Goal: Task Accomplishment & Management: Use online tool/utility

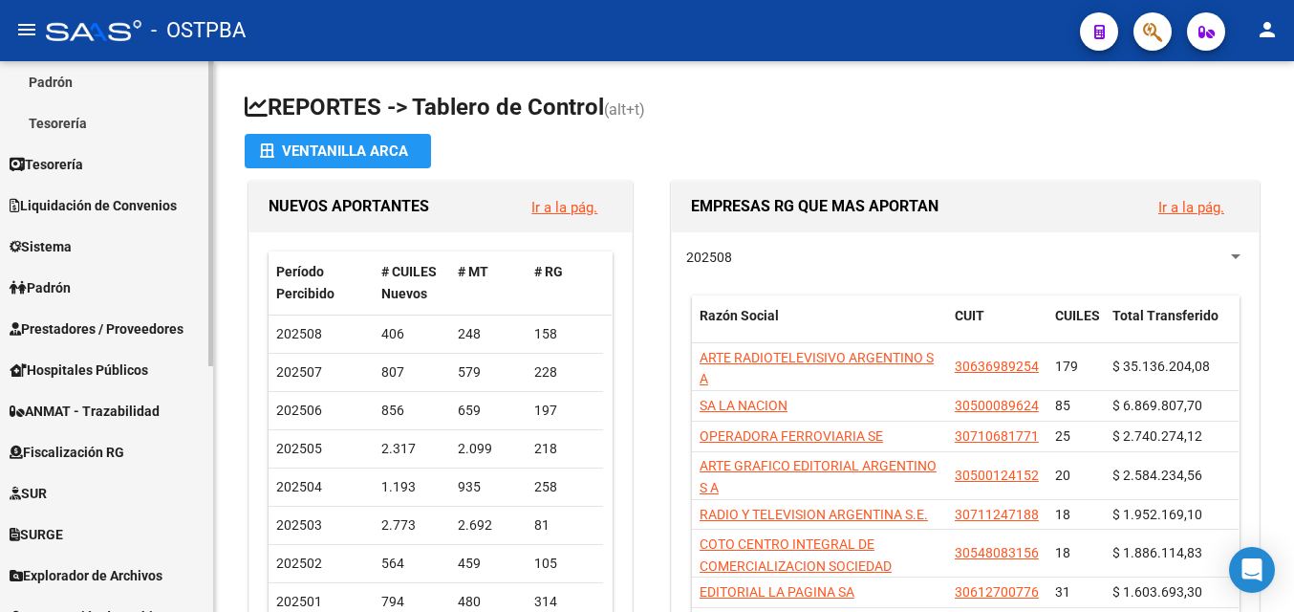
scroll to position [297, 0]
click at [206, 503] on div "Firma Express Reportes Tablero de Control Ingresos Percibidos Análisis de todos…" at bounding box center [109, 261] width 218 height 994
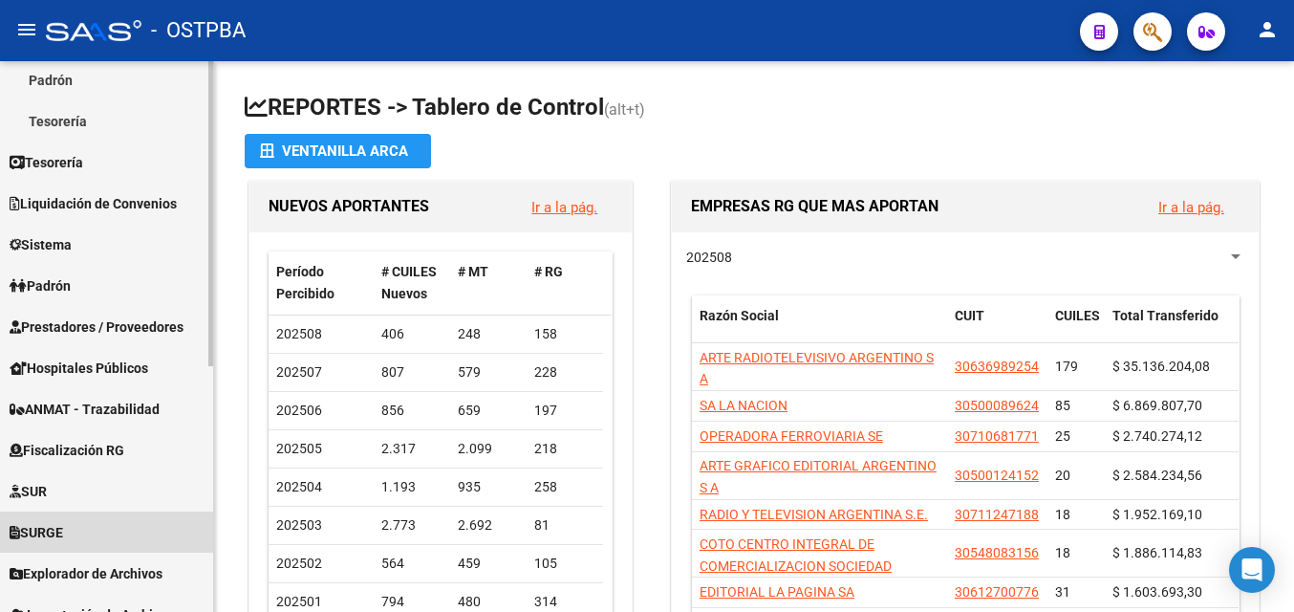
click at [63, 531] on span "SURGE" at bounding box center [37, 532] width 54 height 21
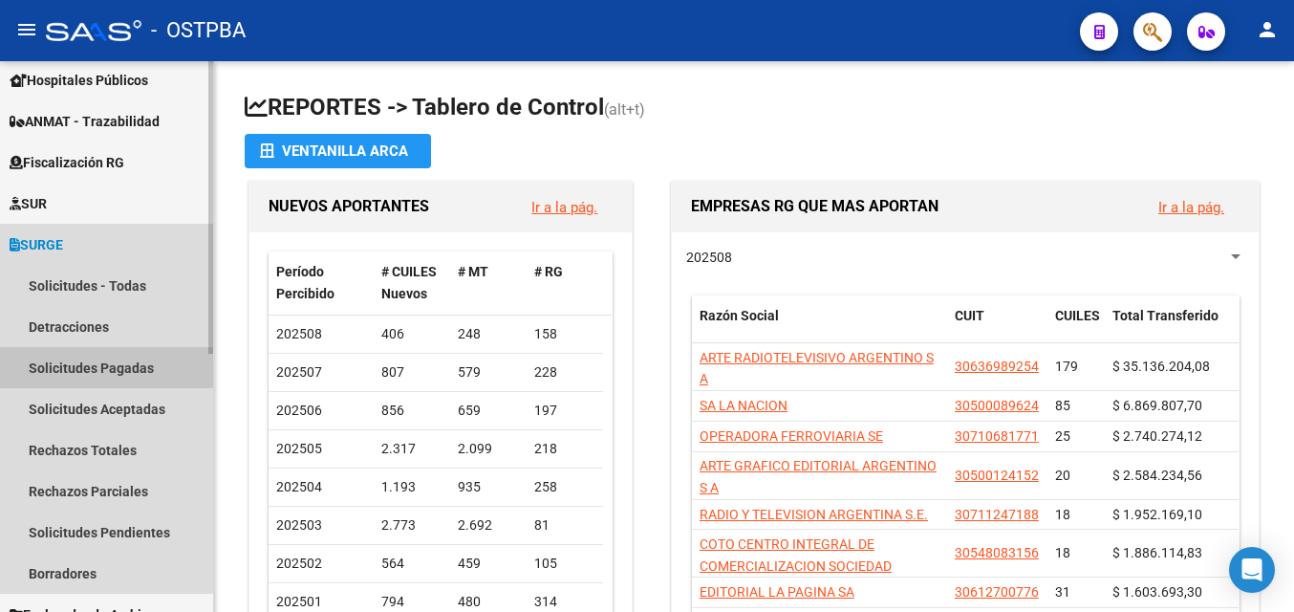
click at [97, 365] on link "Solicitudes Pagadas" at bounding box center [106, 367] width 213 height 41
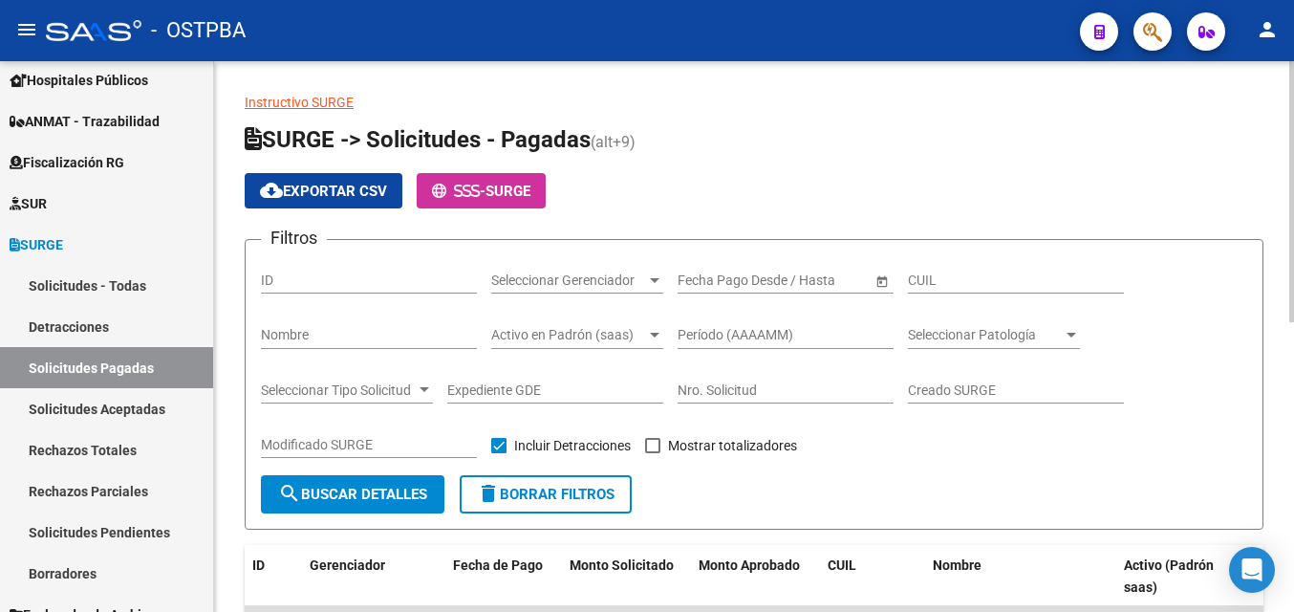
click at [879, 283] on span "Open calendar" at bounding box center [882, 281] width 46 height 46
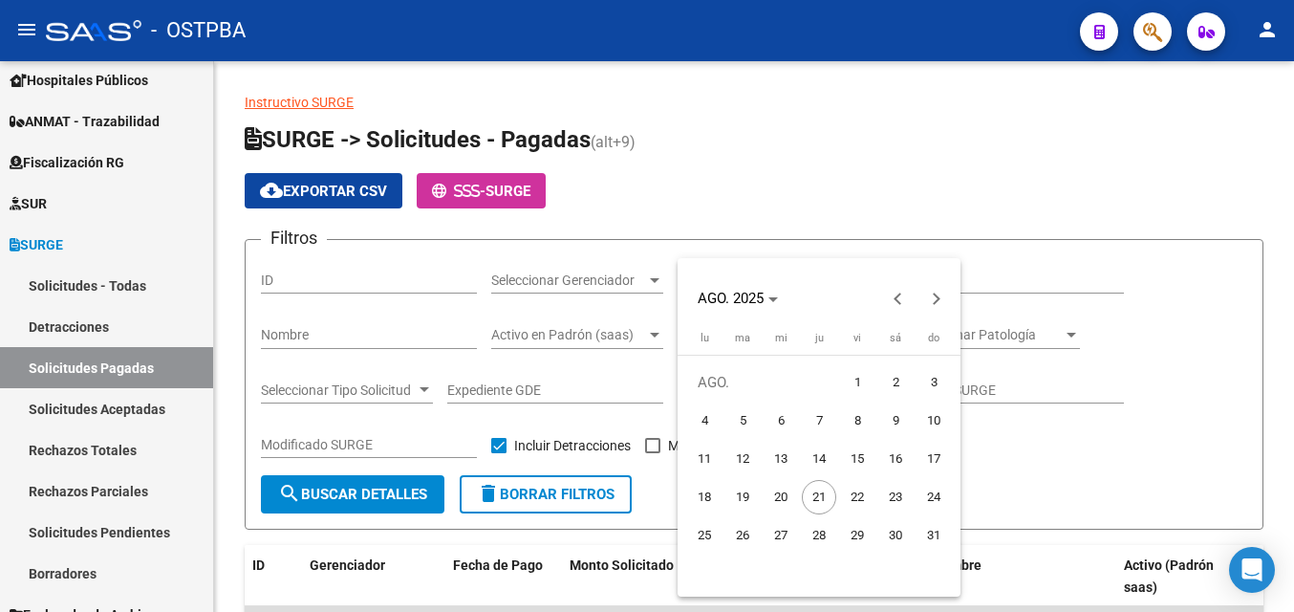
click at [776, 499] on span "20" at bounding box center [781, 497] width 34 height 34
type input "[DATE]"
click at [820, 498] on span "21" at bounding box center [819, 497] width 34 height 34
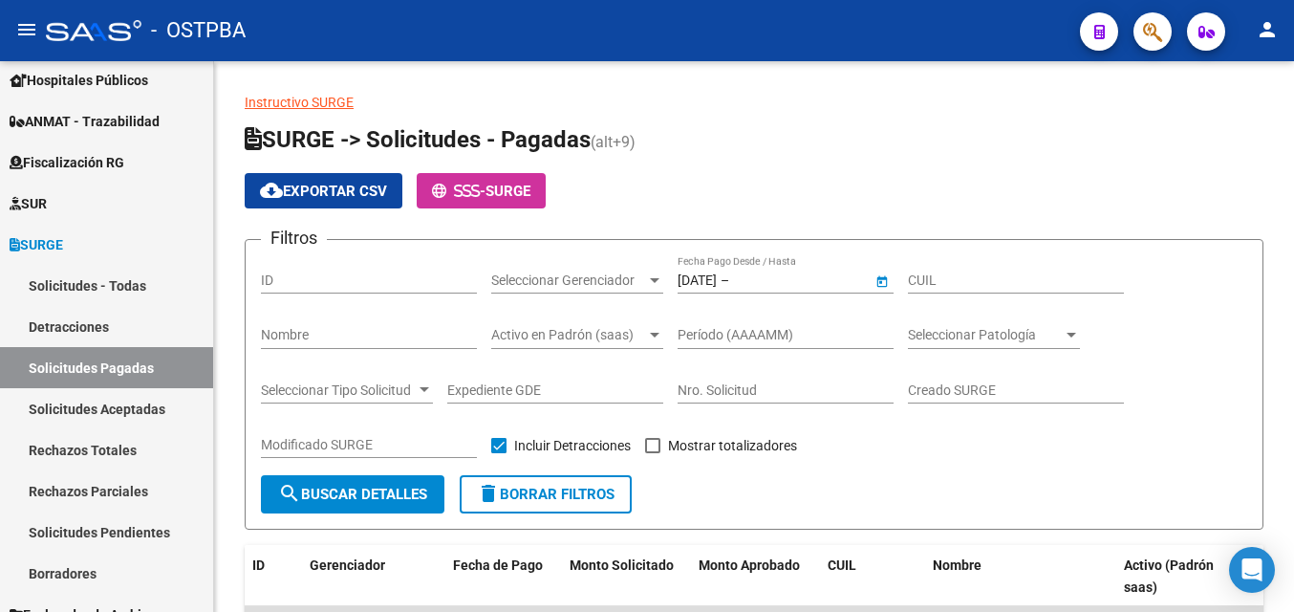
type input "[DATE]"
click at [414, 491] on span "search Buscar Detalles" at bounding box center [352, 493] width 149 height 17
click at [654, 444] on span at bounding box center [652, 445] width 15 height 15
click at [653, 453] on input "Mostrar totalizadores" at bounding box center [652, 453] width 1 height 1
checkbox input "true"
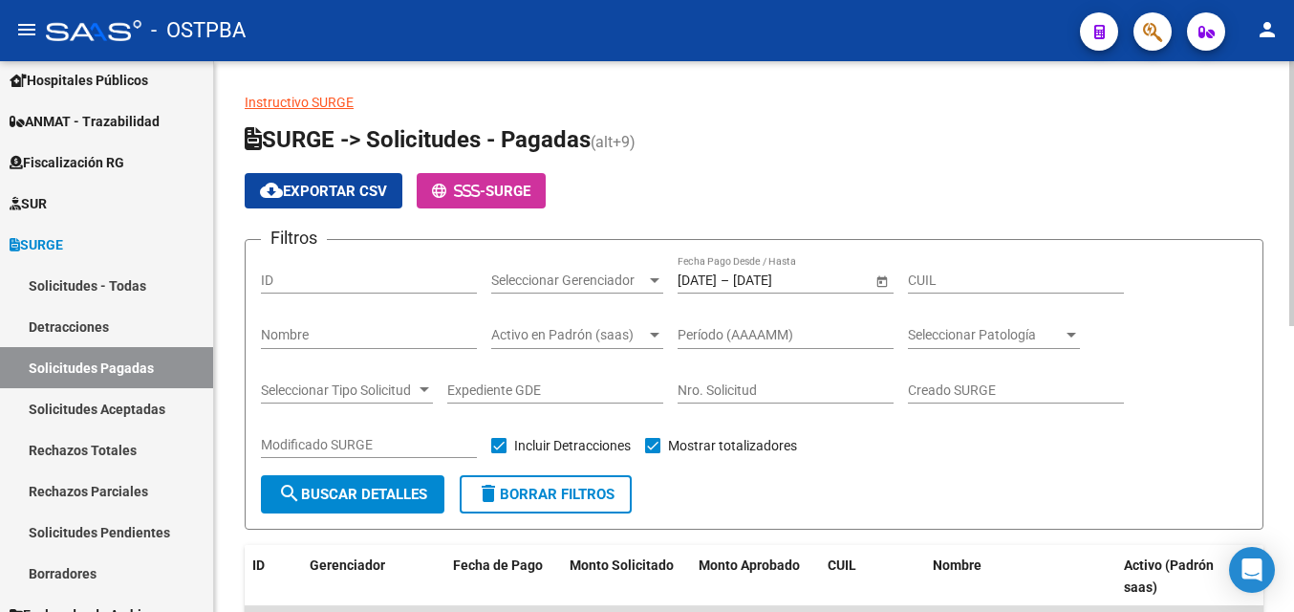
click at [407, 495] on span "search Buscar Detalles" at bounding box center [352, 493] width 149 height 17
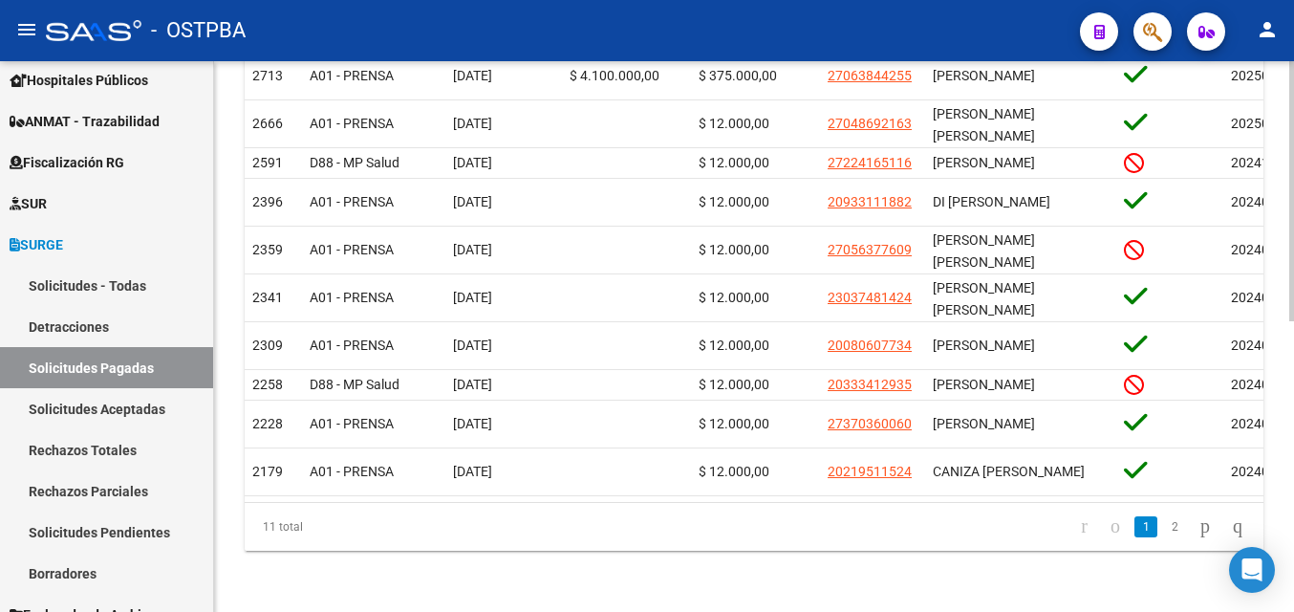
scroll to position [608, 0]
click at [1293, 429] on html "menu - OSTPBA person Firma Express Reportes Tablero de Control Ingresos Percibi…" at bounding box center [647, 306] width 1294 height 612
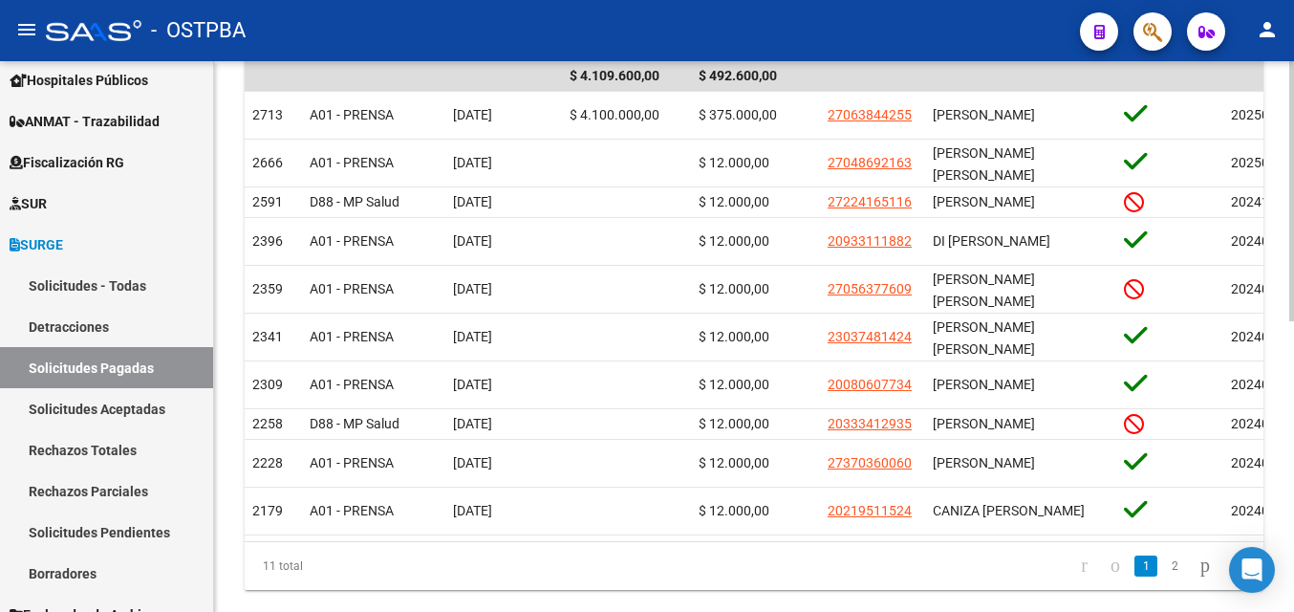
scroll to position [532, 0]
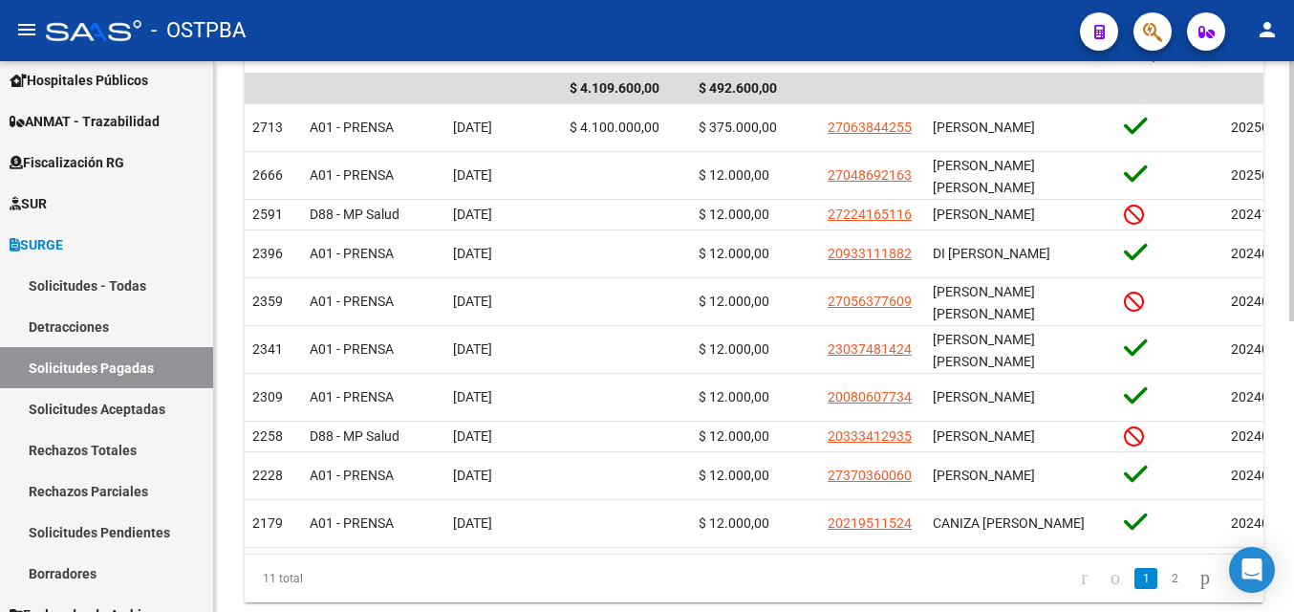
click at [1293, 328] on html "menu - OSTPBA person Firma Express Reportes Tablero de Control Ingresos Percibi…" at bounding box center [647, 306] width 1294 height 612
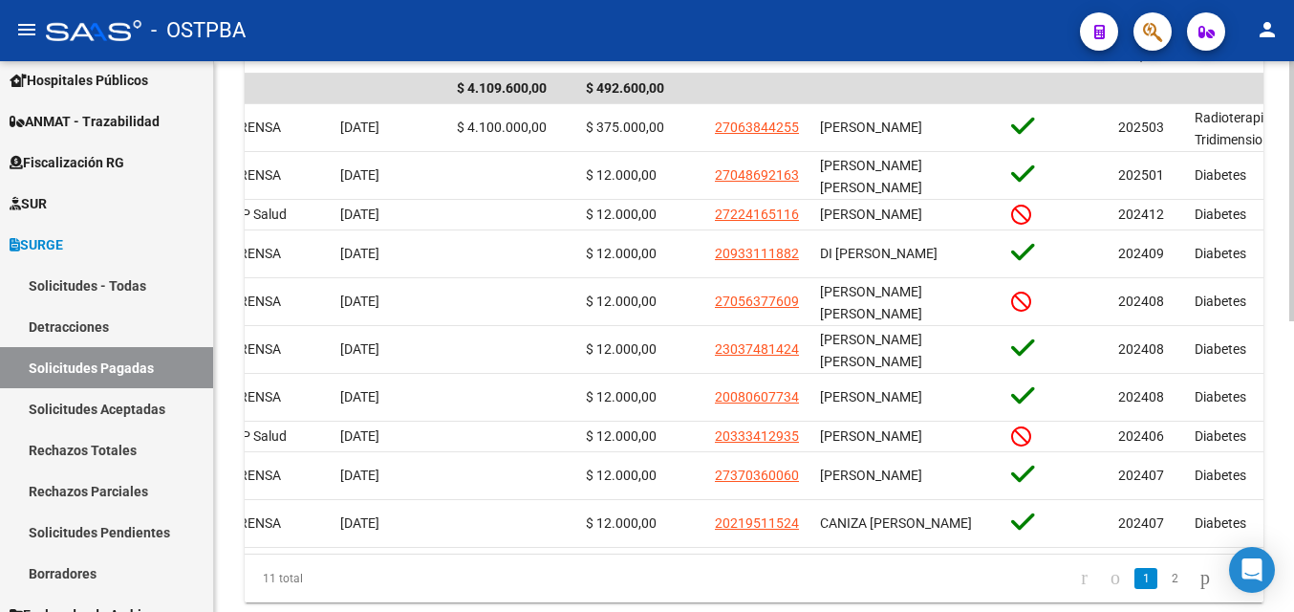
scroll to position [0, 0]
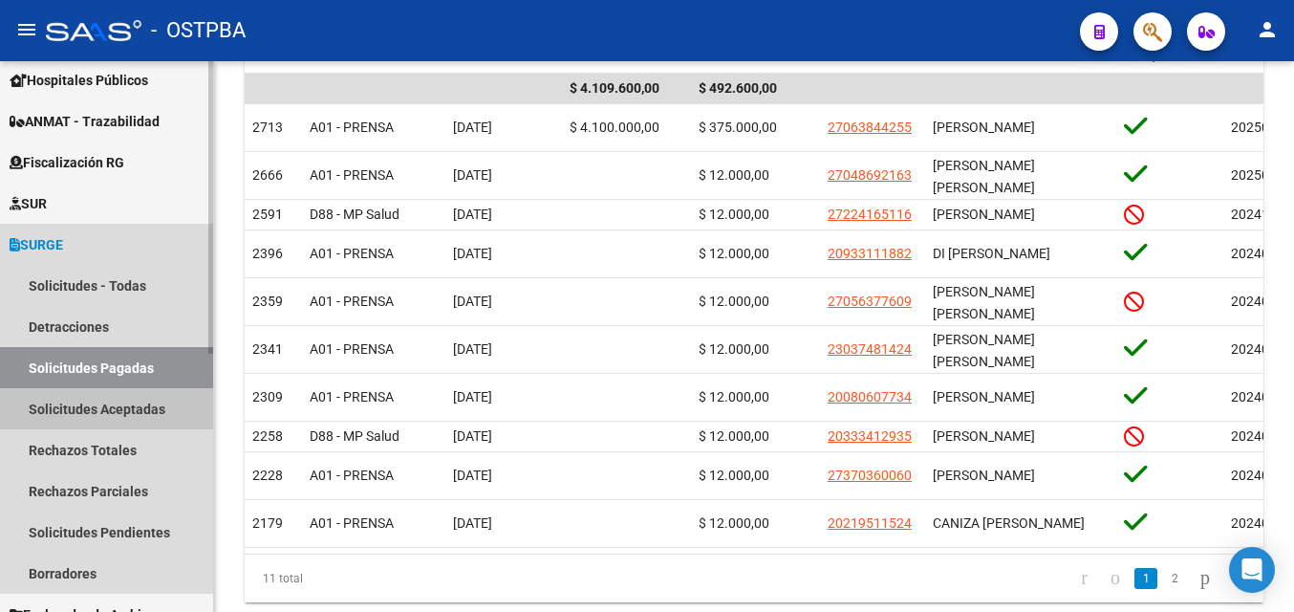
click at [119, 408] on link "Solicitudes Aceptadas" at bounding box center [106, 408] width 213 height 41
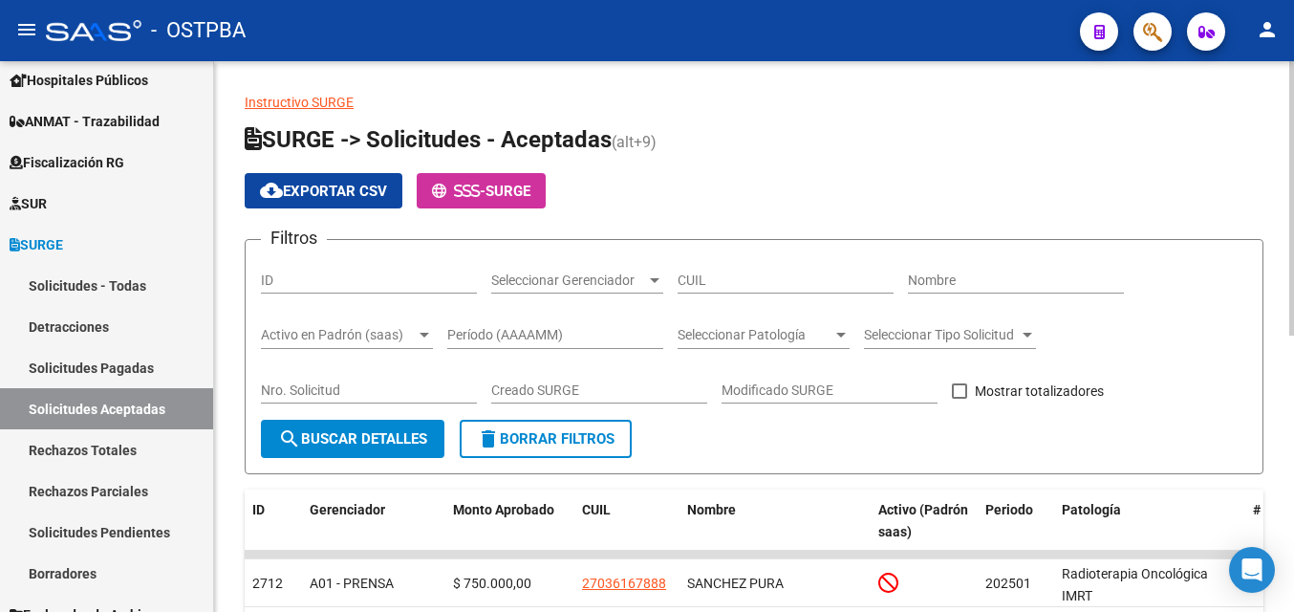
click at [1261, 75] on div "Instructivo SURGE SURGE -> Solicitudes - Aceptadas (alt+9) cloud_download Expor…" at bounding box center [756, 606] width 1085 height 1091
click at [956, 387] on span at bounding box center [959, 390] width 15 height 15
click at [958, 398] on input "Mostrar totalizadores" at bounding box center [958, 398] width 1 height 1
checkbox input "true"
click at [395, 433] on span "search Buscar Detalles" at bounding box center [352, 438] width 149 height 17
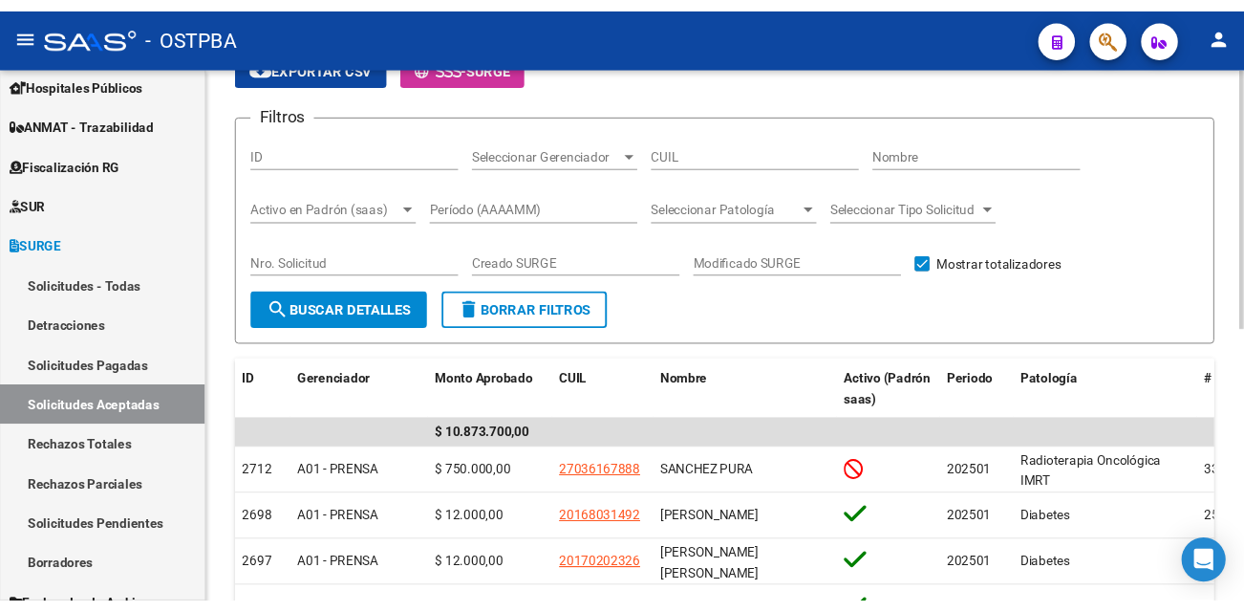
scroll to position [161, 0]
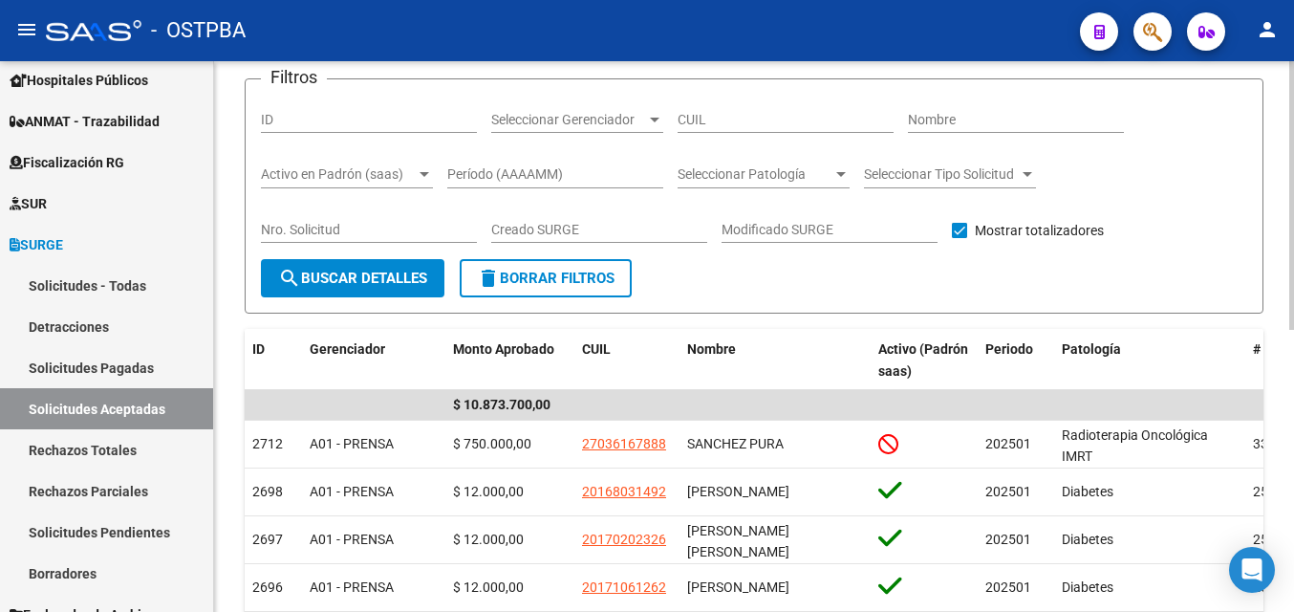
click at [1293, 254] on html "menu - OSTPBA person Firma Express Reportes Tablero de Control Ingresos Percibi…" at bounding box center [647, 306] width 1294 height 612
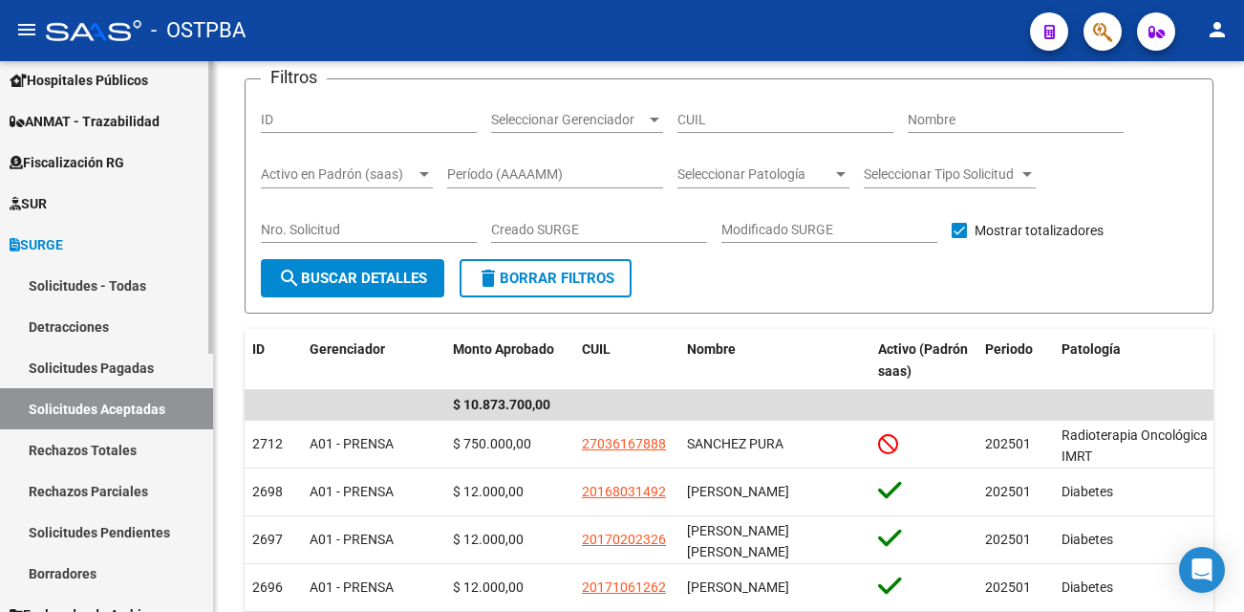
click at [139, 489] on link "Rechazos Parciales" at bounding box center [106, 490] width 213 height 41
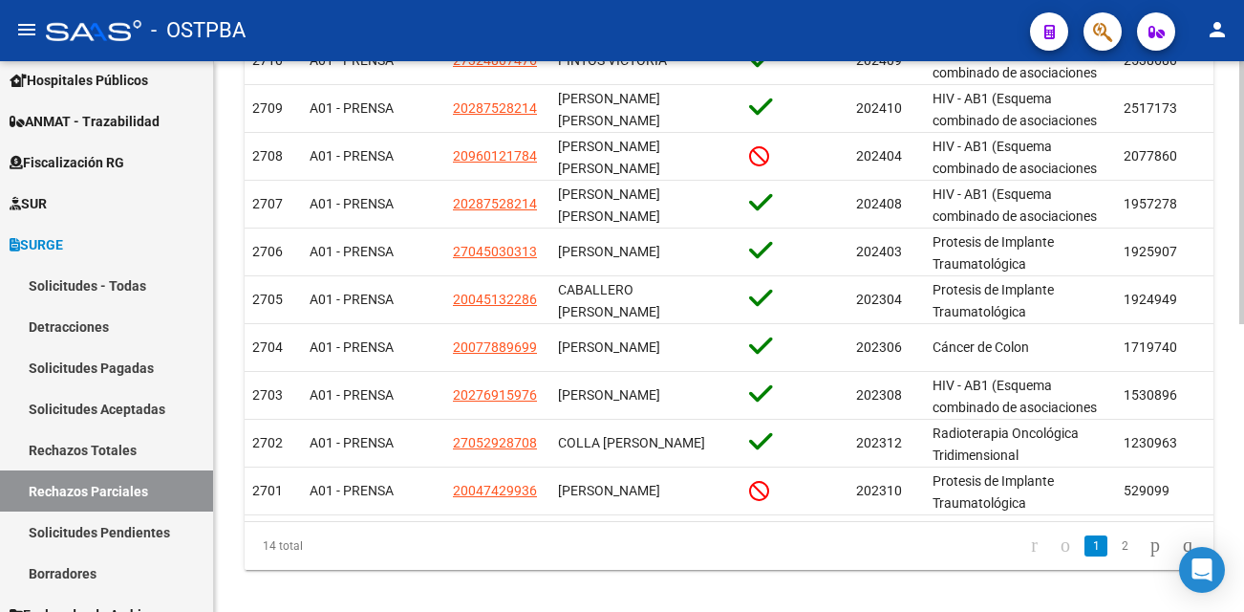
scroll to position [589, 0]
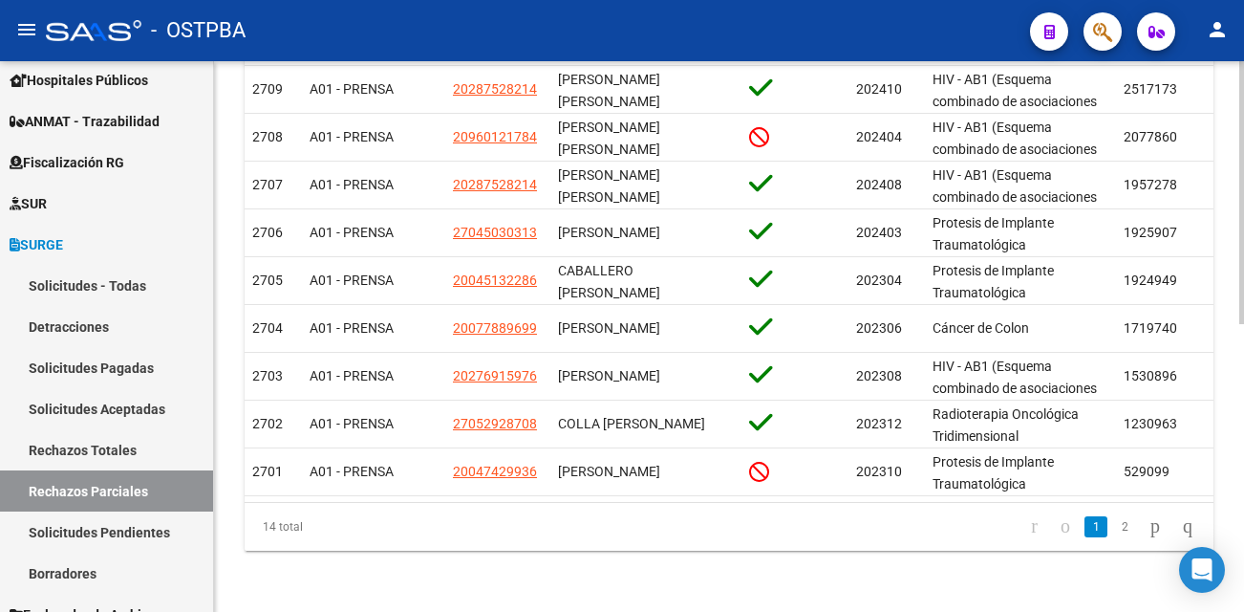
click at [1237, 363] on div "Instructivo SURGE SURGE -> Solicitudes - Rechazos Parciales (alt+9) cloud_downl…" at bounding box center [731, 42] width 1035 height 1138
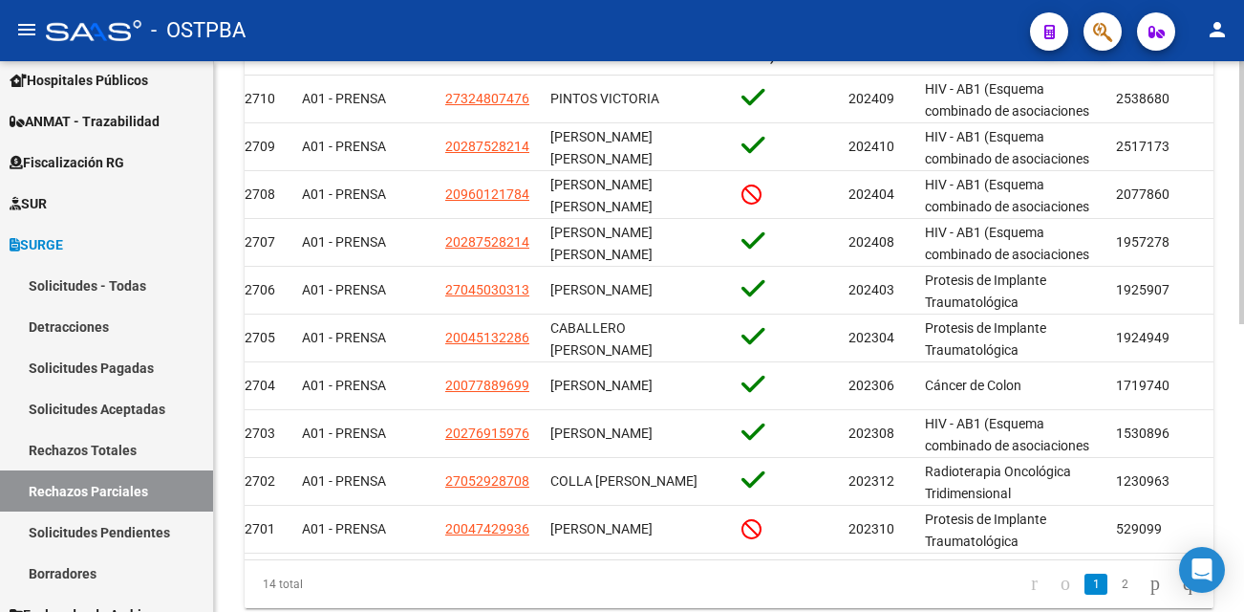
scroll to position [539, 0]
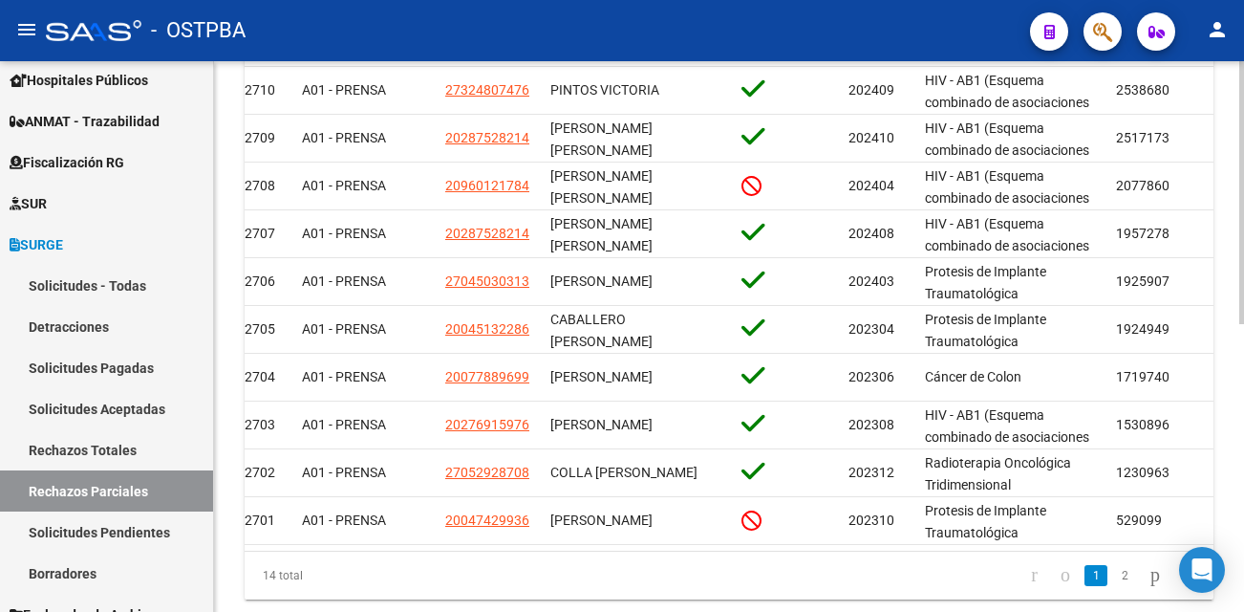
click at [1203, 334] on div "Instructivo SURGE SURGE -> Solicitudes - Rechazos Parciales (alt+9) cloud_downl…" at bounding box center [731, 91] width 1035 height 1138
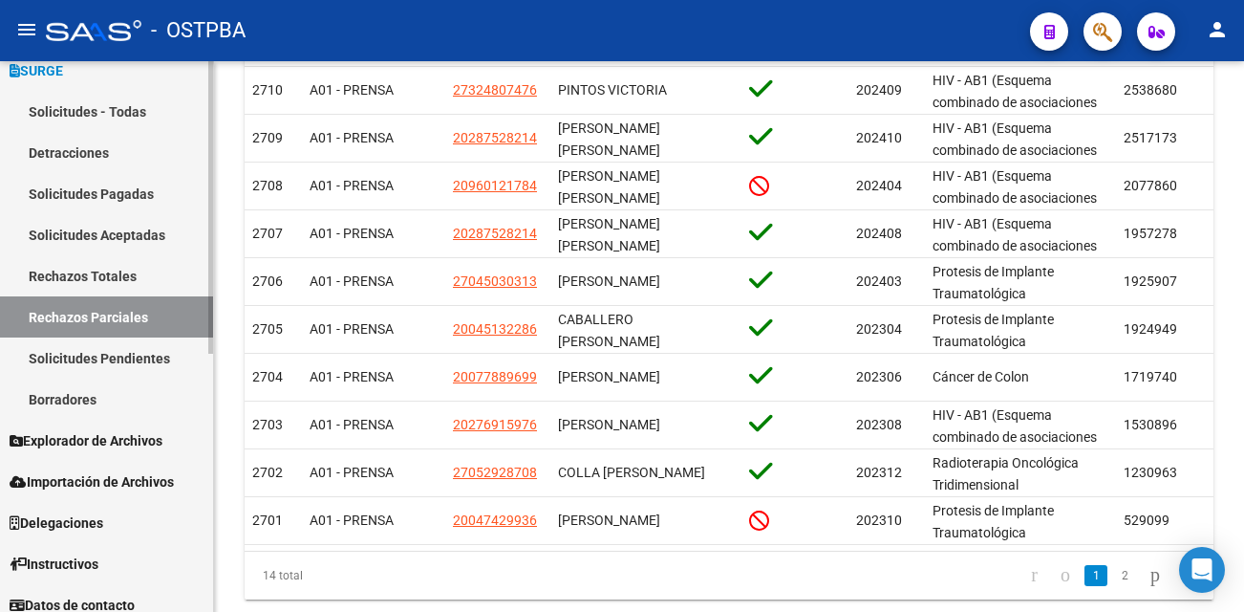
scroll to position [484, 0]
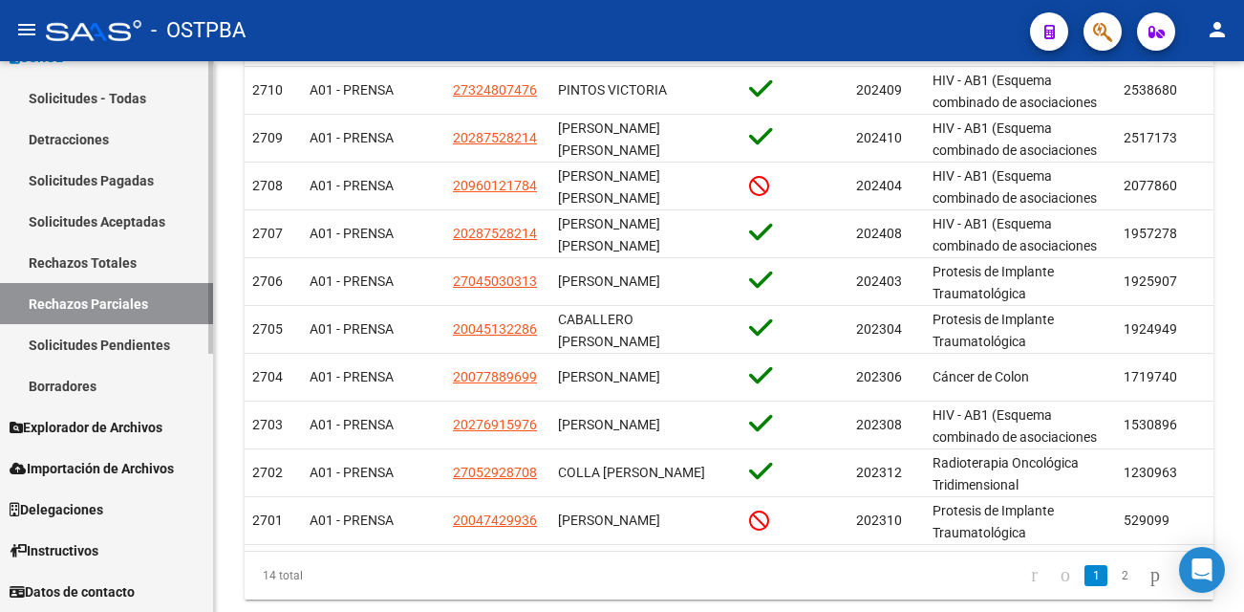
click at [221, 467] on mat-sidenav-container "Firma Express Reportes Tablero de Control Ingresos Percibidos Análisis de todos…" at bounding box center [622, 336] width 1244 height 550
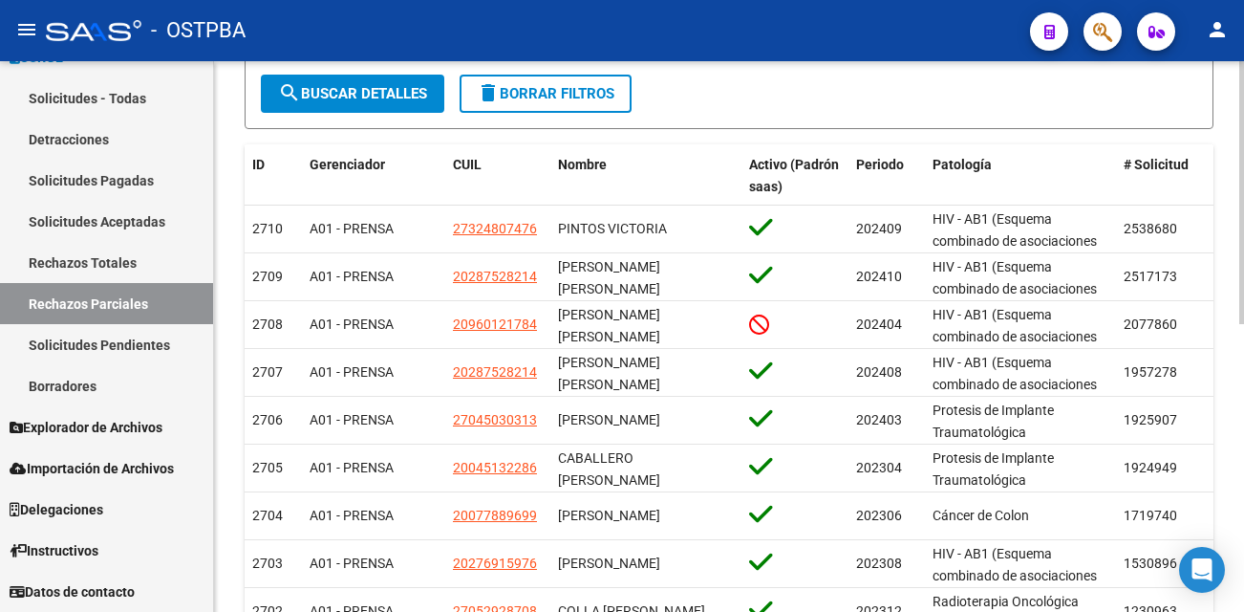
scroll to position [389, 0]
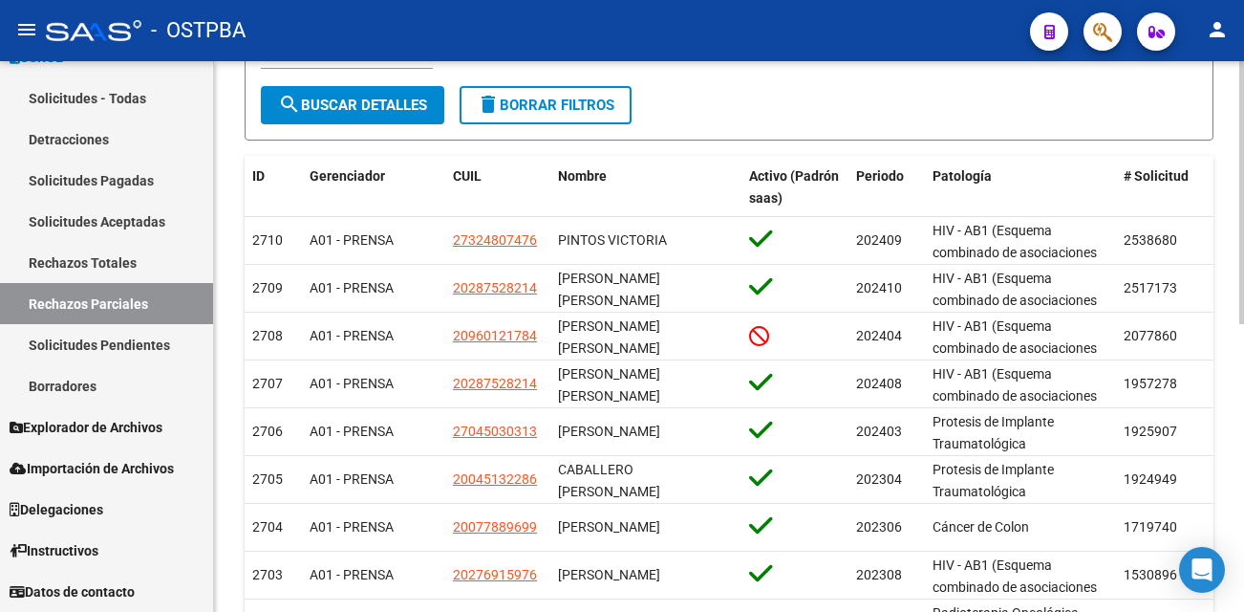
click at [1232, 258] on div "Instructivo SURGE SURGE -> Solicitudes - Rechazos Parciales (alt+9) cloud_downl…" at bounding box center [731, 241] width 1035 height 1138
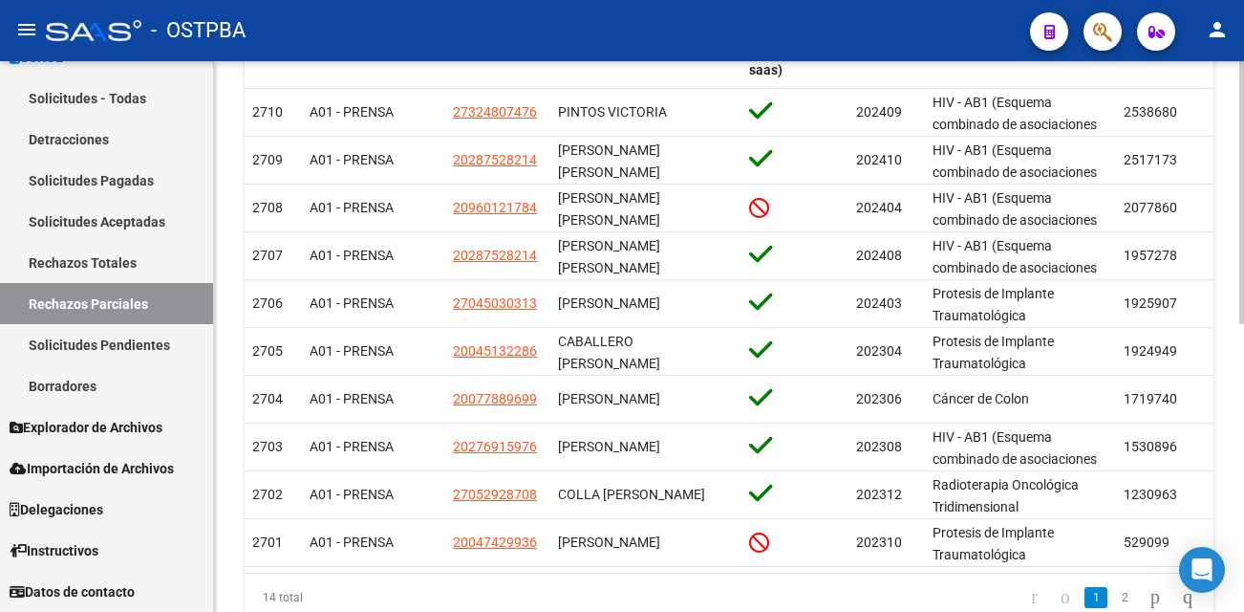
scroll to position [603, 0]
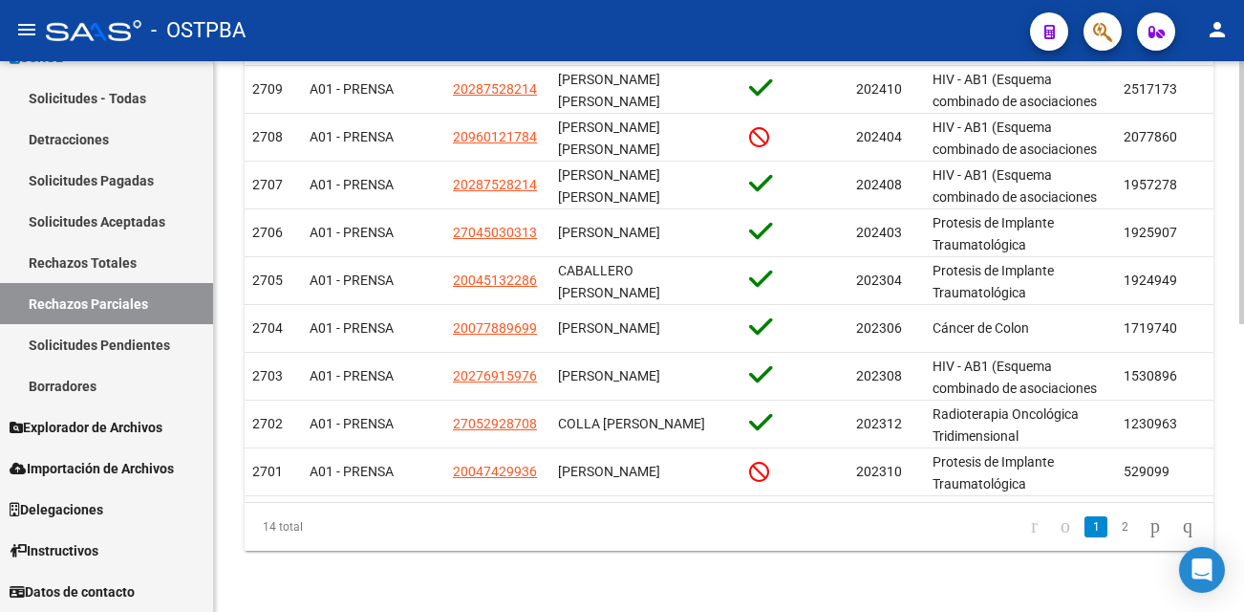
click at [1244, 408] on html "menu - OSTPBA person Firma Express Reportes Tablero de Control Ingresos Percibi…" at bounding box center [622, 306] width 1244 height 612
click at [121, 257] on link "Rechazos Totales" at bounding box center [106, 262] width 213 height 41
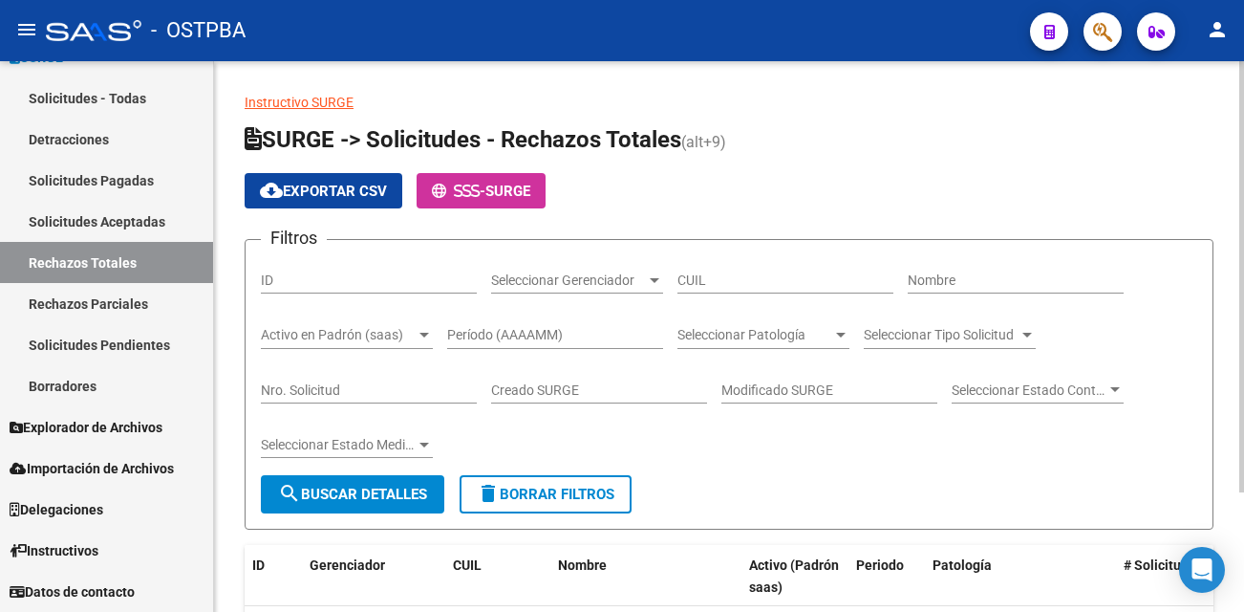
click at [394, 492] on span "search Buscar Detalles" at bounding box center [352, 493] width 149 height 17
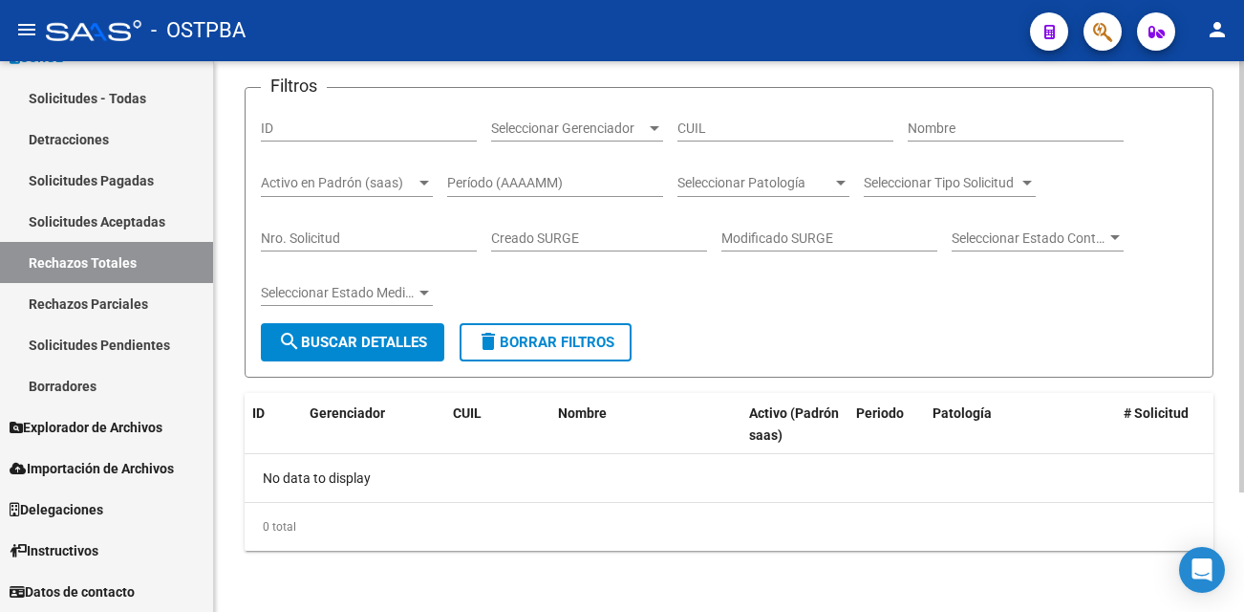
scroll to position [75, 0]
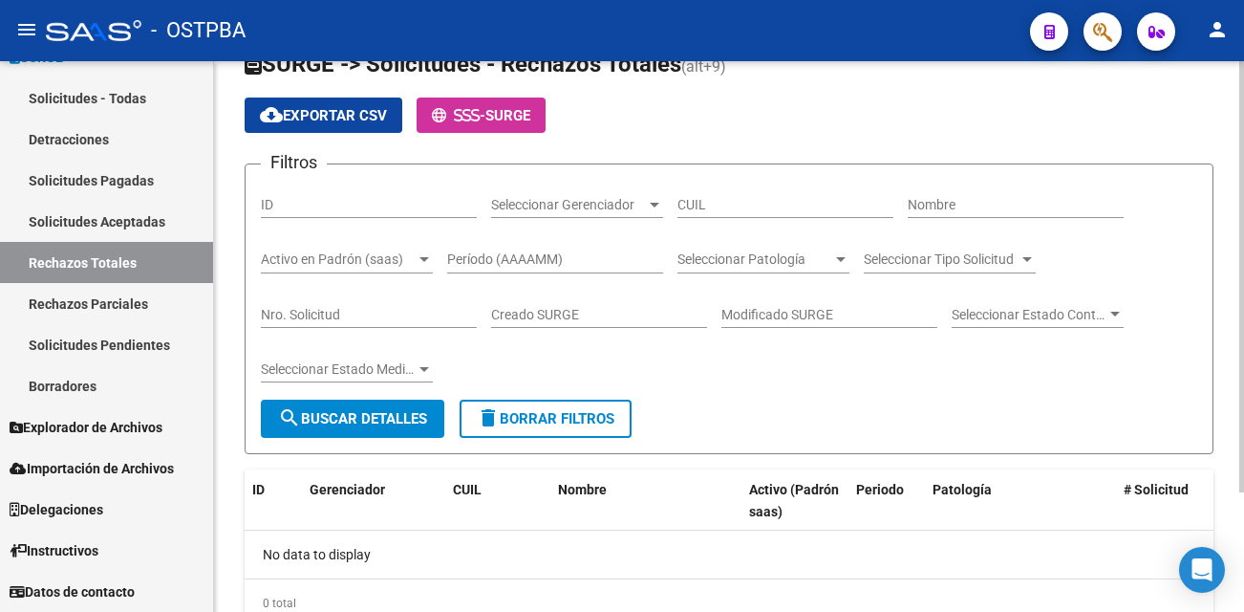
click at [1244, 152] on html "menu - OSTPBA person Firma Express Reportes Tablero de Control Ingresos Percibi…" at bounding box center [622, 306] width 1244 height 612
click at [842, 258] on div at bounding box center [841, 259] width 10 height 5
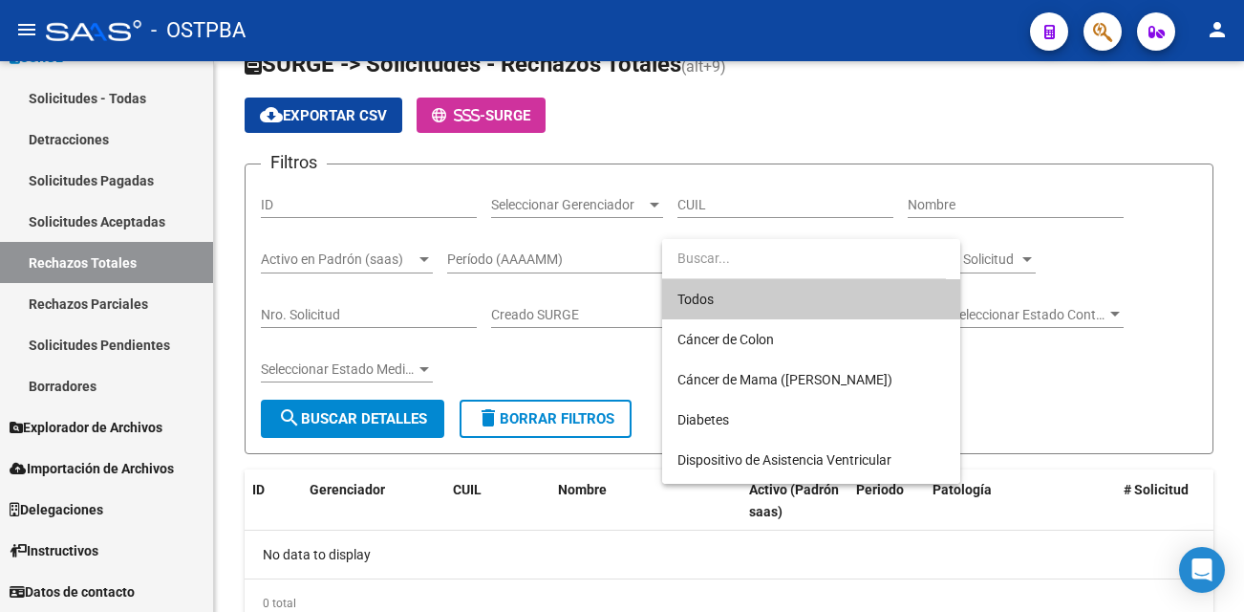
click at [709, 297] on span "Todos" at bounding box center [812, 299] width 268 height 40
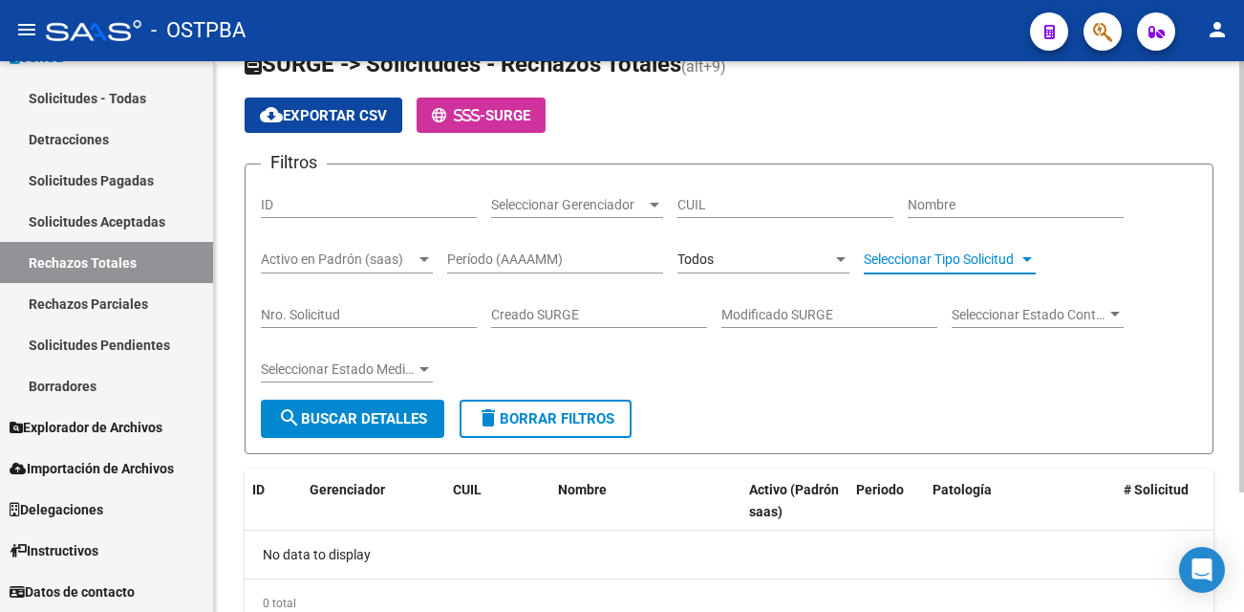
click at [1028, 257] on div at bounding box center [1027, 259] width 10 height 5
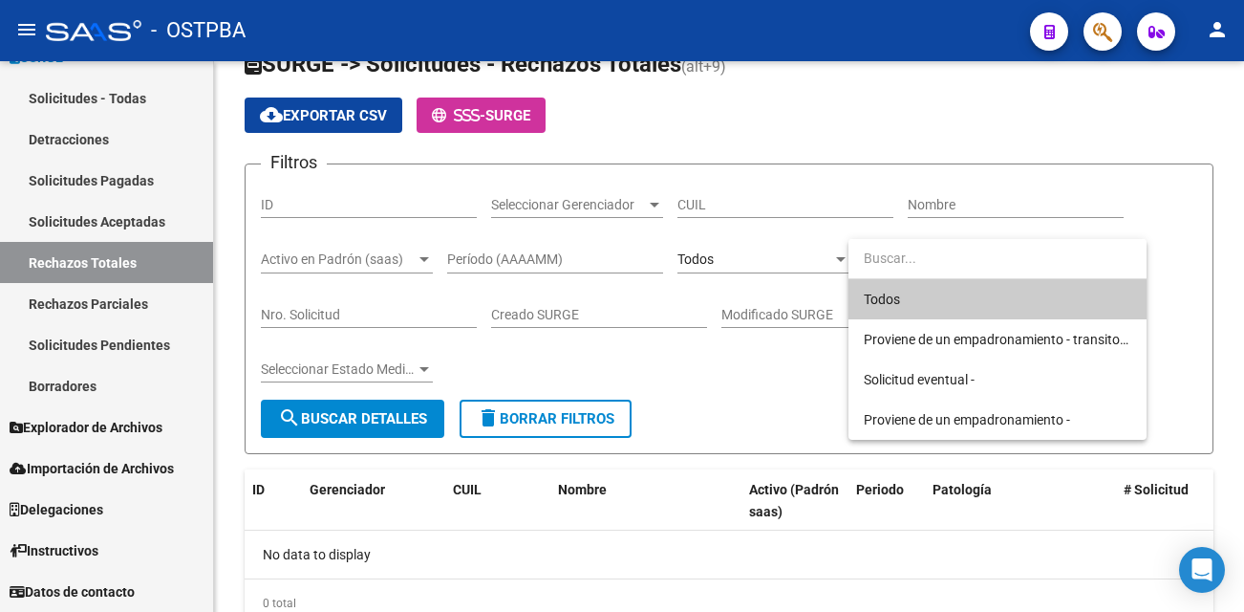
click at [903, 303] on span "Todos" at bounding box center [998, 299] width 268 height 40
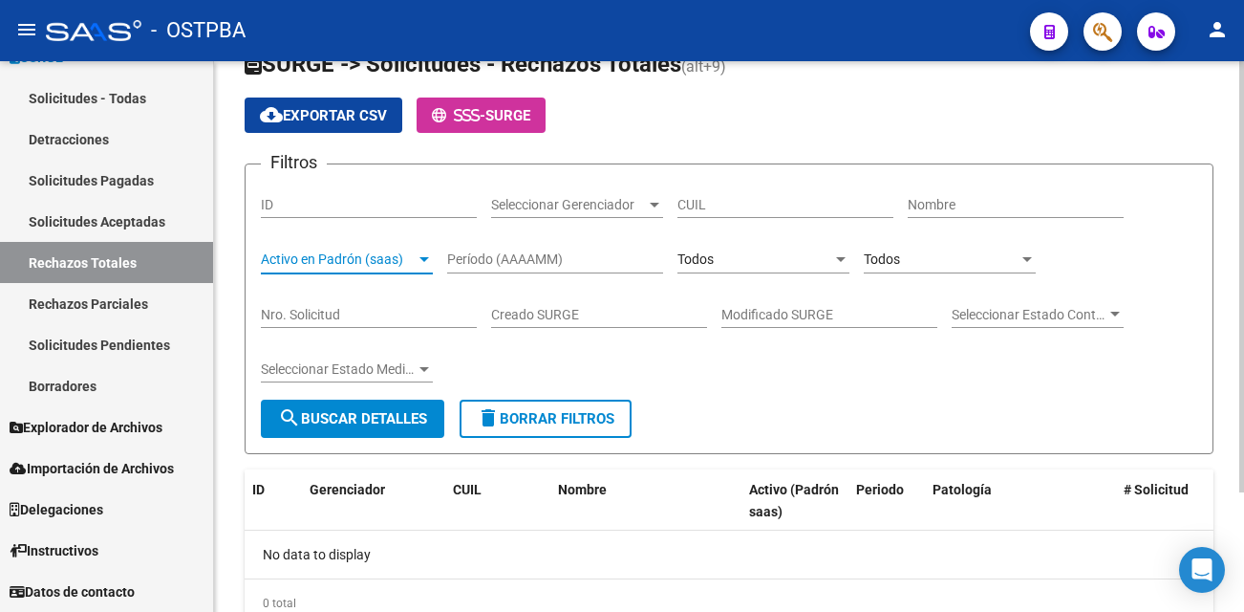
click at [426, 257] on div at bounding box center [424, 259] width 10 height 5
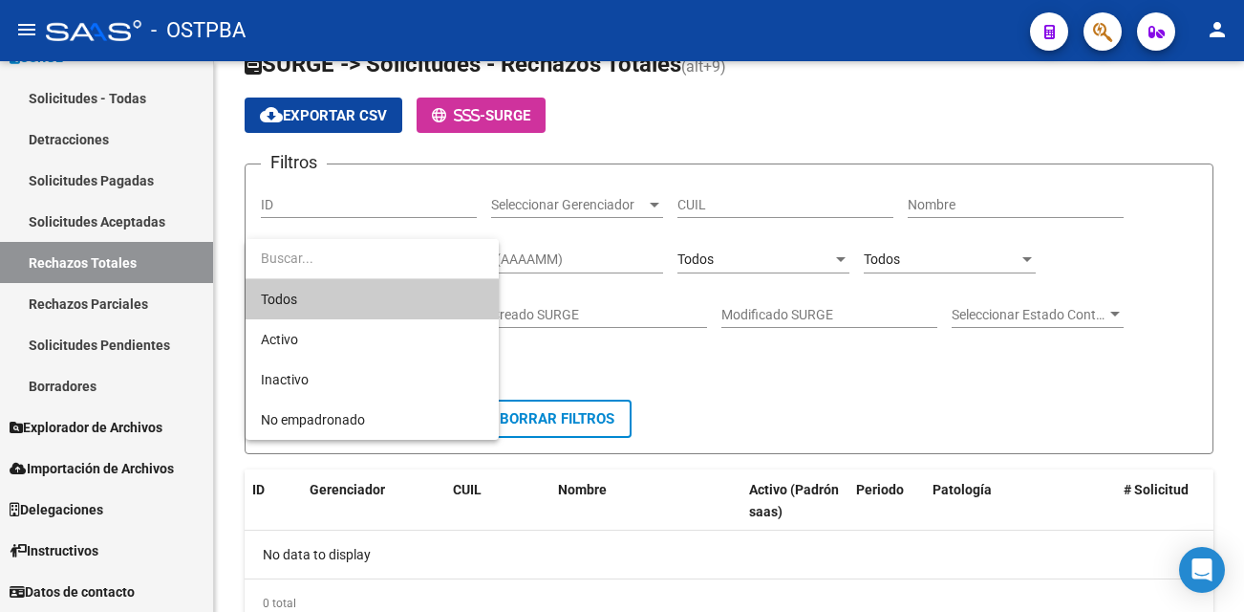
click at [311, 302] on span "Todos" at bounding box center [372, 299] width 223 height 40
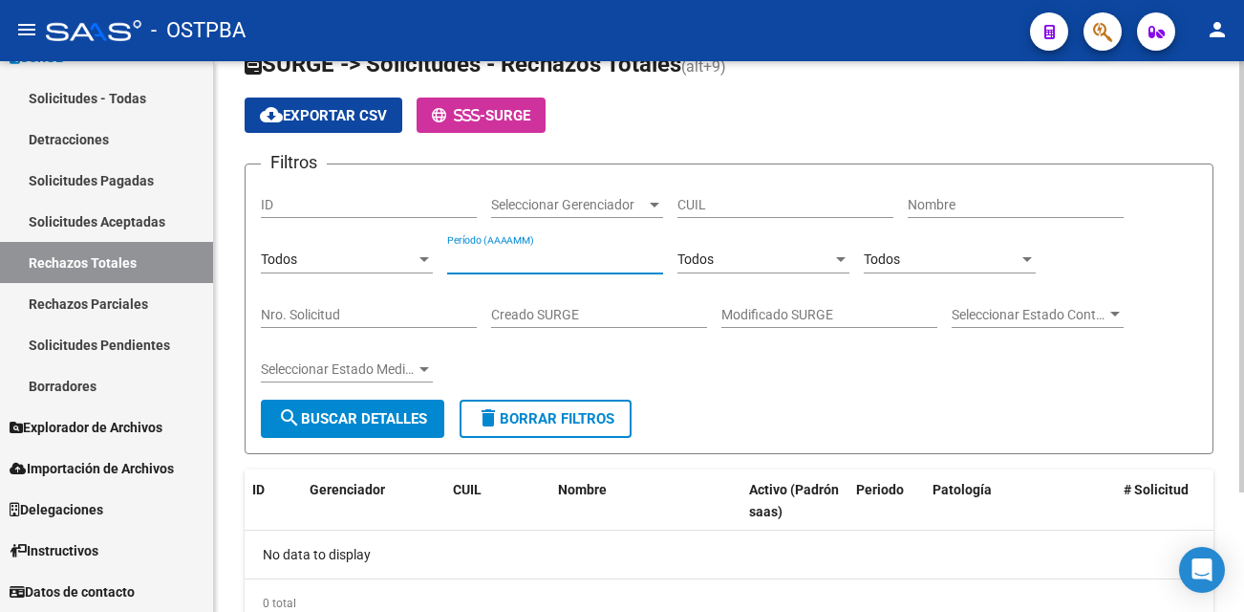
click at [624, 265] on input "Período (AAAAMM)" at bounding box center [555, 259] width 216 height 16
click at [556, 252] on input "Período (AAAAMM)" at bounding box center [555, 259] width 216 height 16
click at [460, 240] on div "Período (AAAAMM)" at bounding box center [555, 254] width 216 height 38
click at [625, 315] on input "Creado SURGE" at bounding box center [599, 315] width 216 height 16
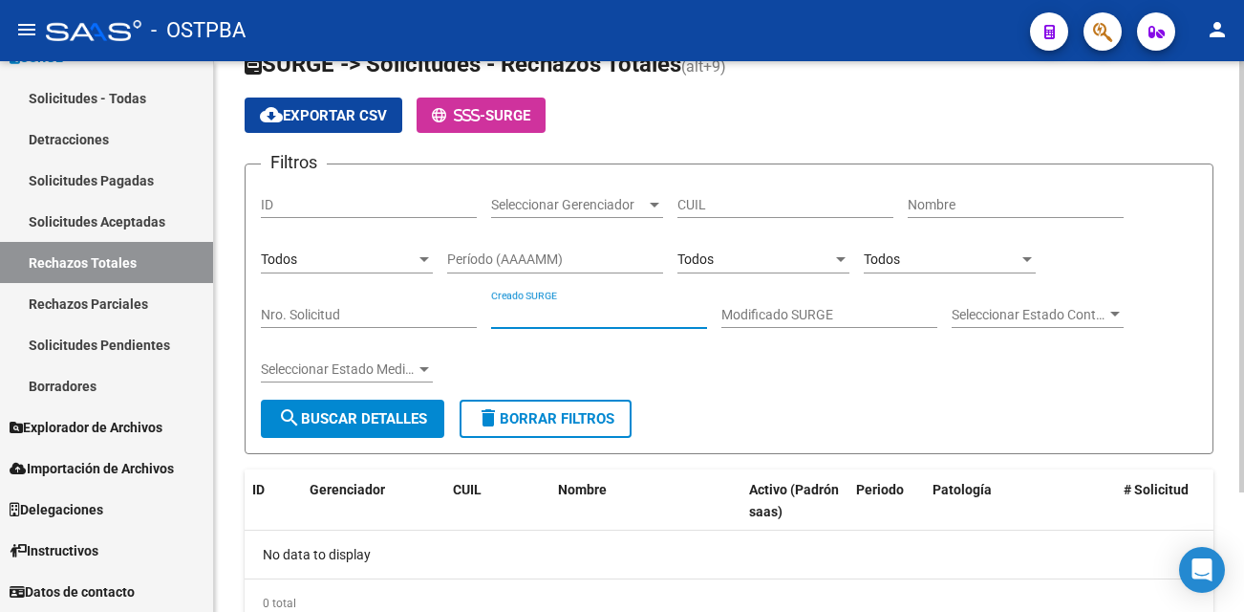
click at [624, 314] on input "Creado SURGE" at bounding box center [599, 315] width 216 height 16
click at [401, 416] on span "search Buscar Detalles" at bounding box center [352, 418] width 149 height 17
click at [428, 370] on div at bounding box center [424, 369] width 10 height 5
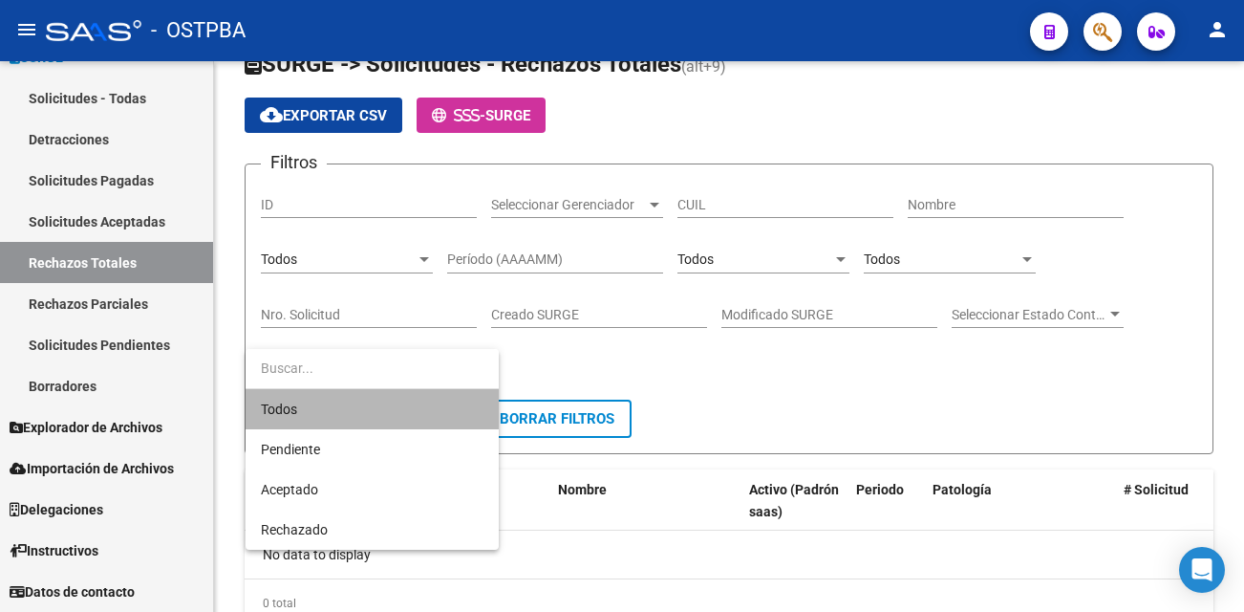
click at [296, 408] on span "Todos" at bounding box center [372, 409] width 223 height 40
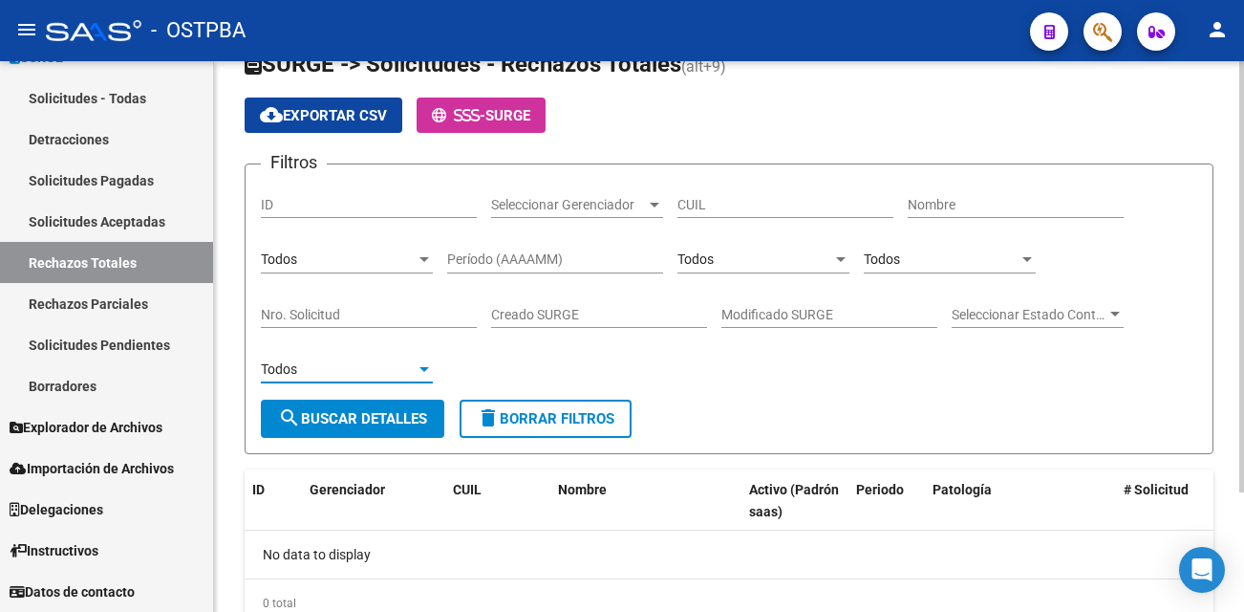
click at [655, 200] on div at bounding box center [654, 204] width 17 height 15
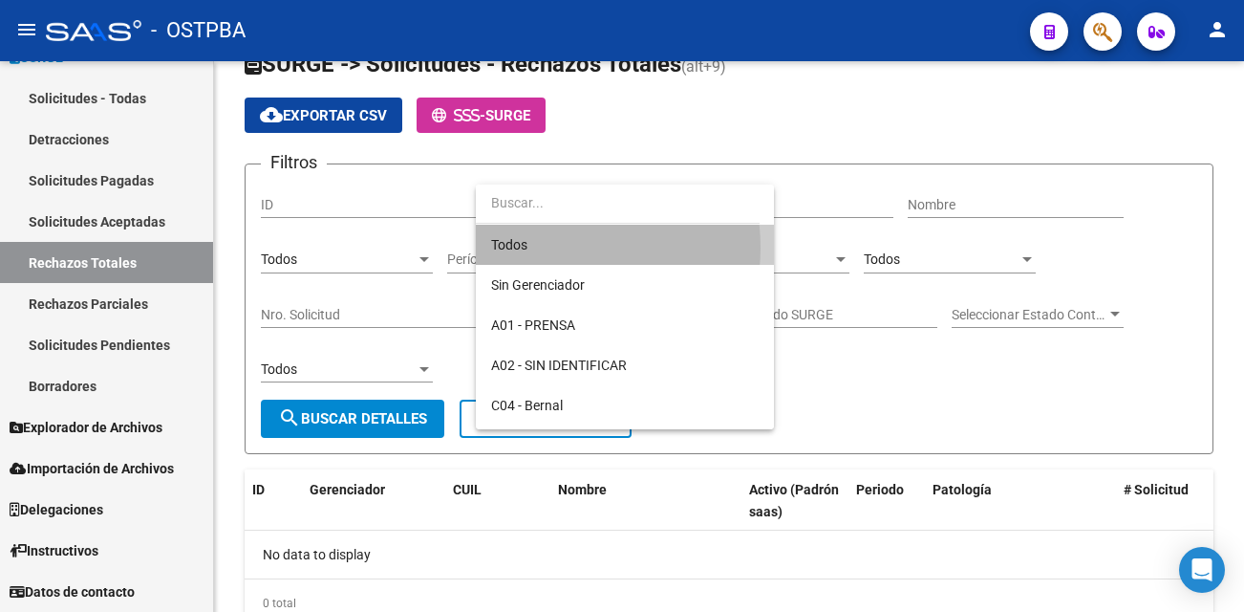
click at [543, 247] on span "Todos" at bounding box center [625, 245] width 268 height 40
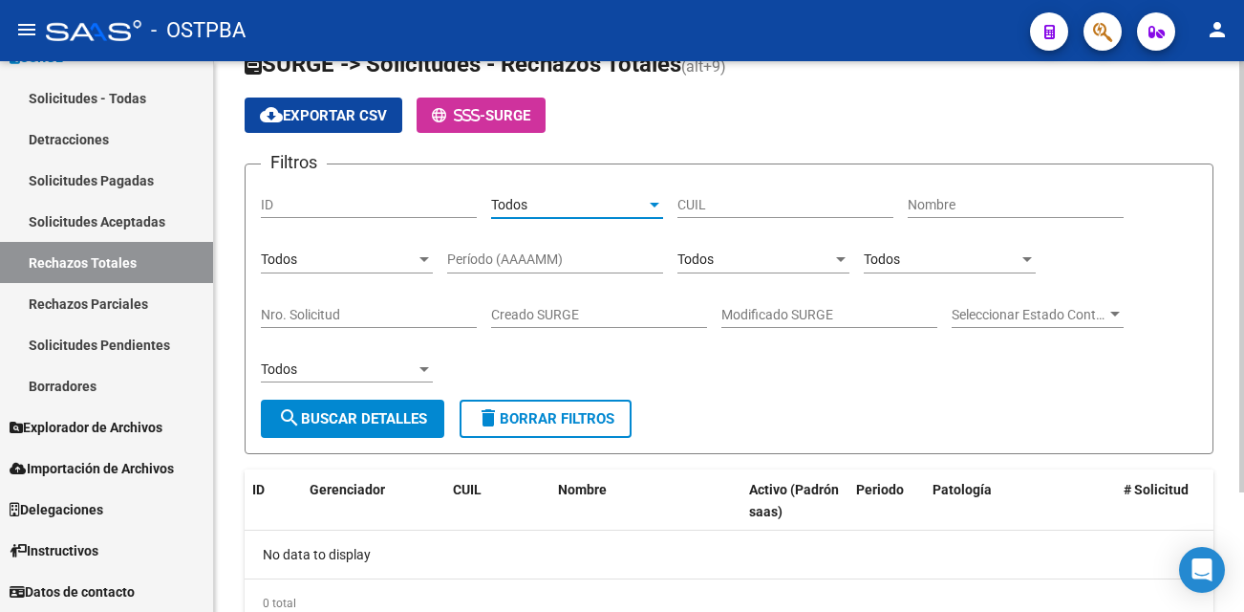
click at [1002, 210] on input "Nombre" at bounding box center [1016, 205] width 216 height 16
click at [400, 412] on span "search Buscar Detalles" at bounding box center [352, 418] width 149 height 17
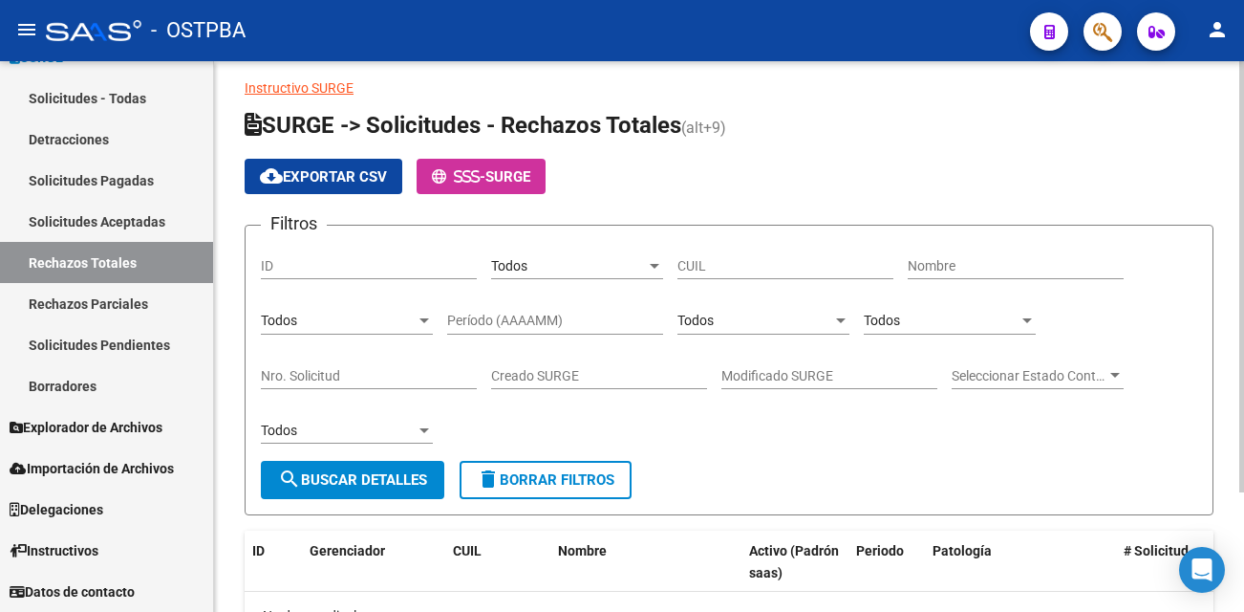
scroll to position [13, 0]
click at [1242, 79] on div at bounding box center [1241, 287] width 5 height 431
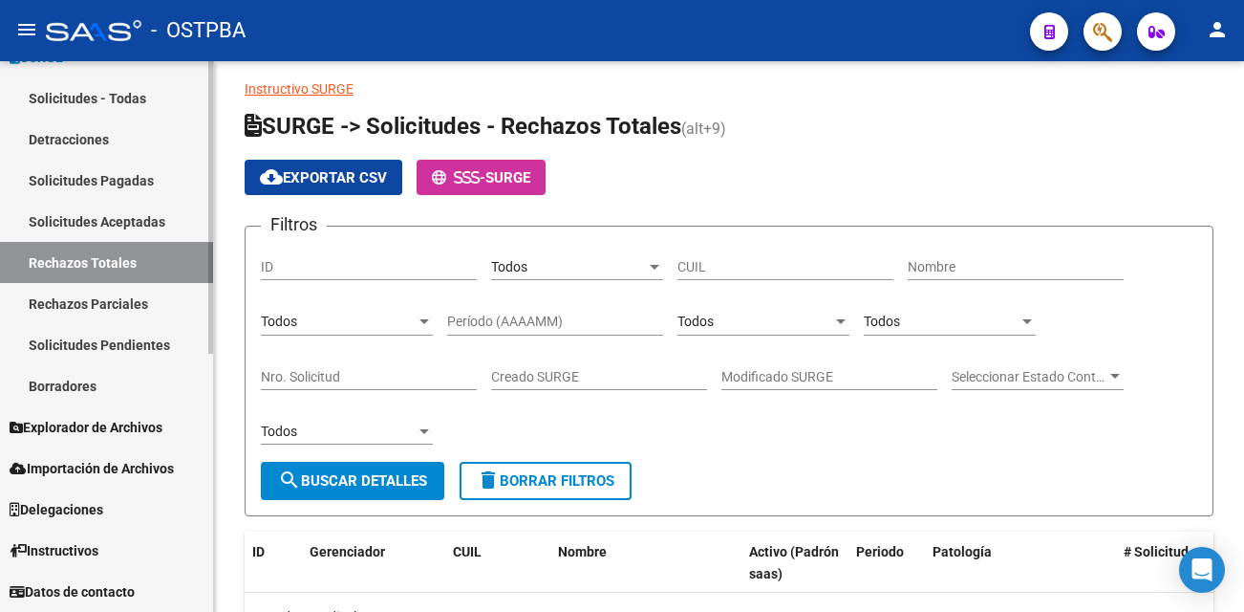
click at [154, 177] on link "Solicitudes Pagadas" at bounding box center [106, 180] width 213 height 41
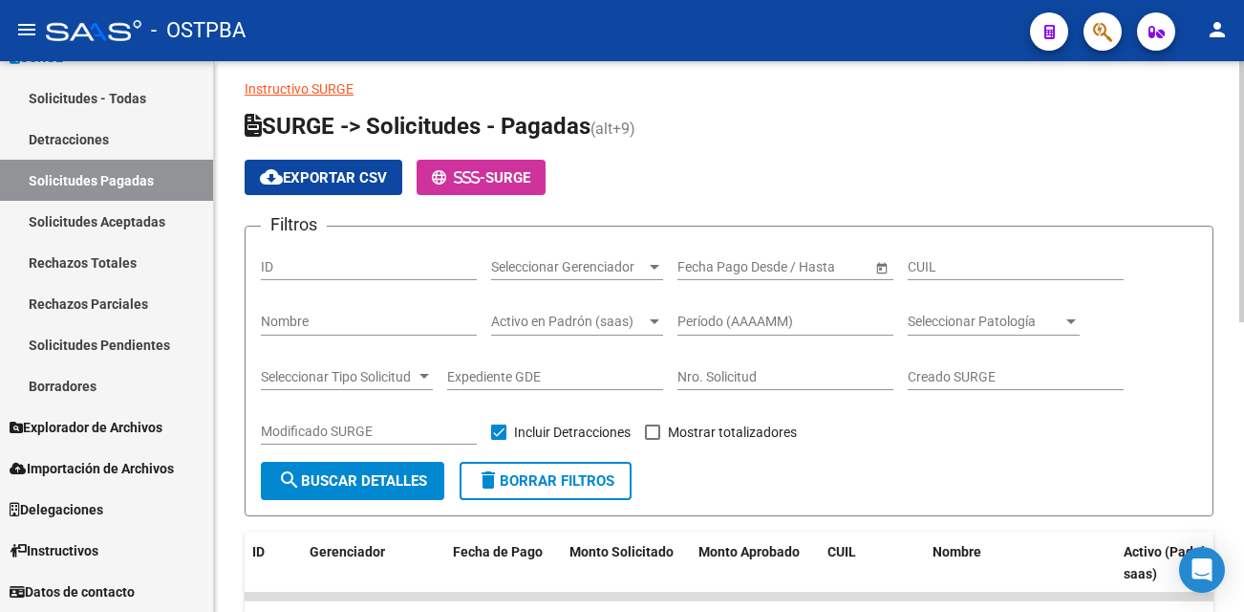
click at [660, 429] on span at bounding box center [652, 431] width 15 height 15
click at [653, 440] on input "Mostrar totalizadores" at bounding box center [652, 440] width 1 height 1
checkbox input "true"
click at [884, 269] on span "Open calendar" at bounding box center [882, 268] width 46 height 46
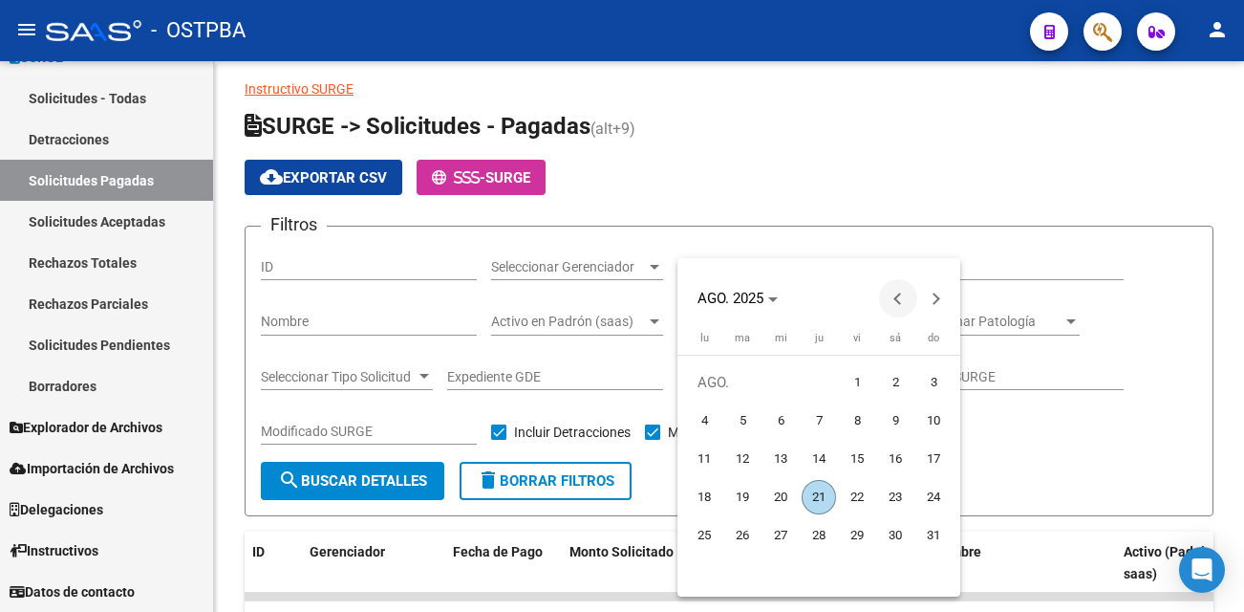
click at [897, 296] on button "Previous month" at bounding box center [898, 298] width 38 height 38
click at [742, 419] on span "1" at bounding box center [742, 420] width 34 height 34
type input "[DATE]"
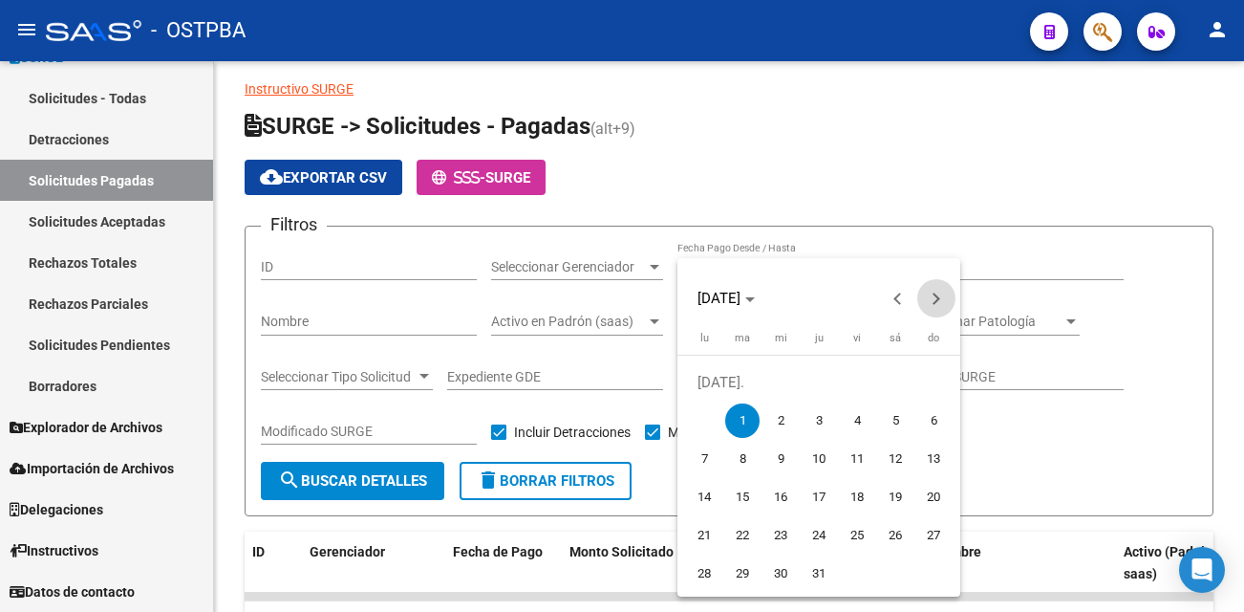
click at [938, 301] on span "Next month" at bounding box center [936, 298] width 38 height 38
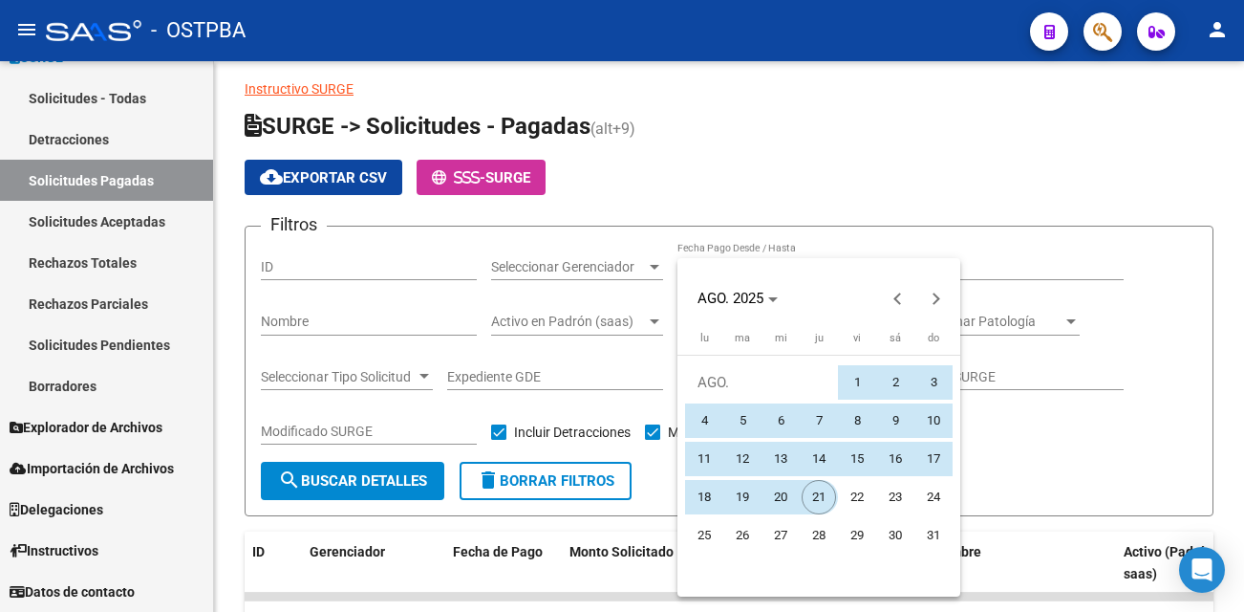
click at [821, 492] on span "21" at bounding box center [819, 497] width 34 height 34
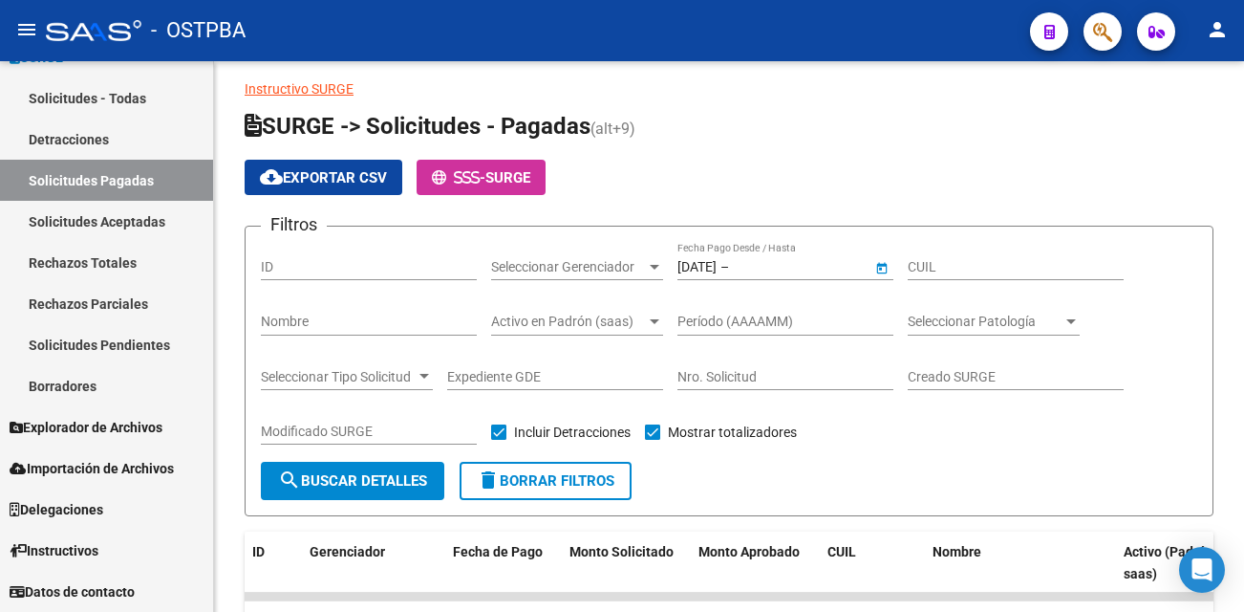
type input "[DATE]"
click at [382, 485] on span "search Buscar Detalles" at bounding box center [352, 480] width 149 height 17
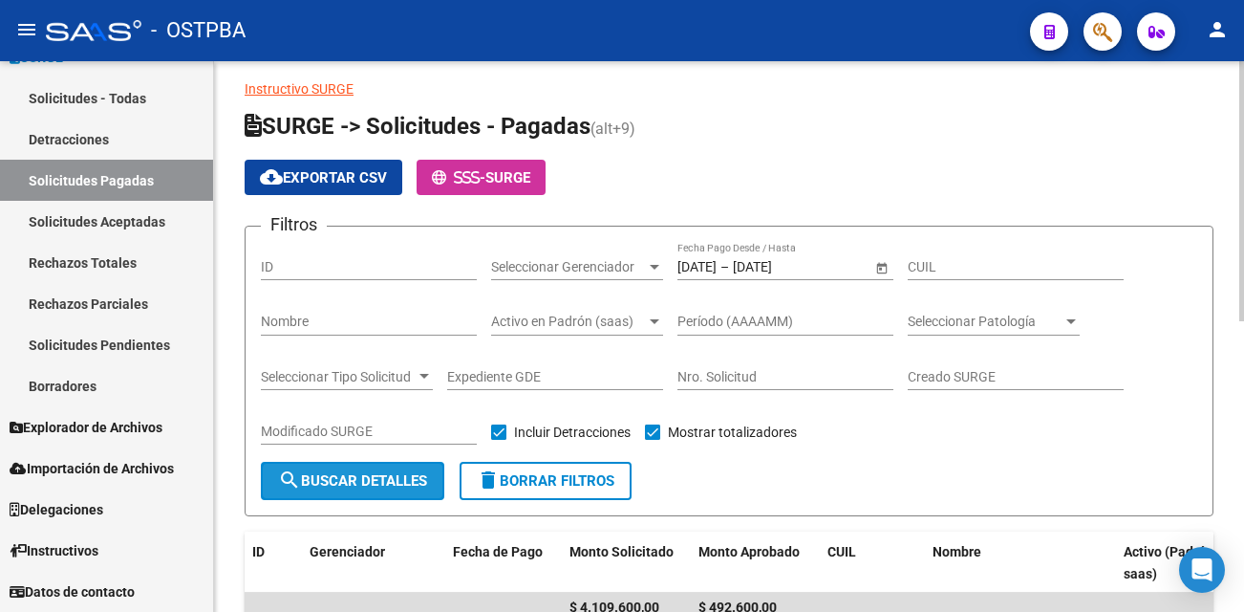
click at [405, 484] on span "search Buscar Detalles" at bounding box center [352, 480] width 149 height 17
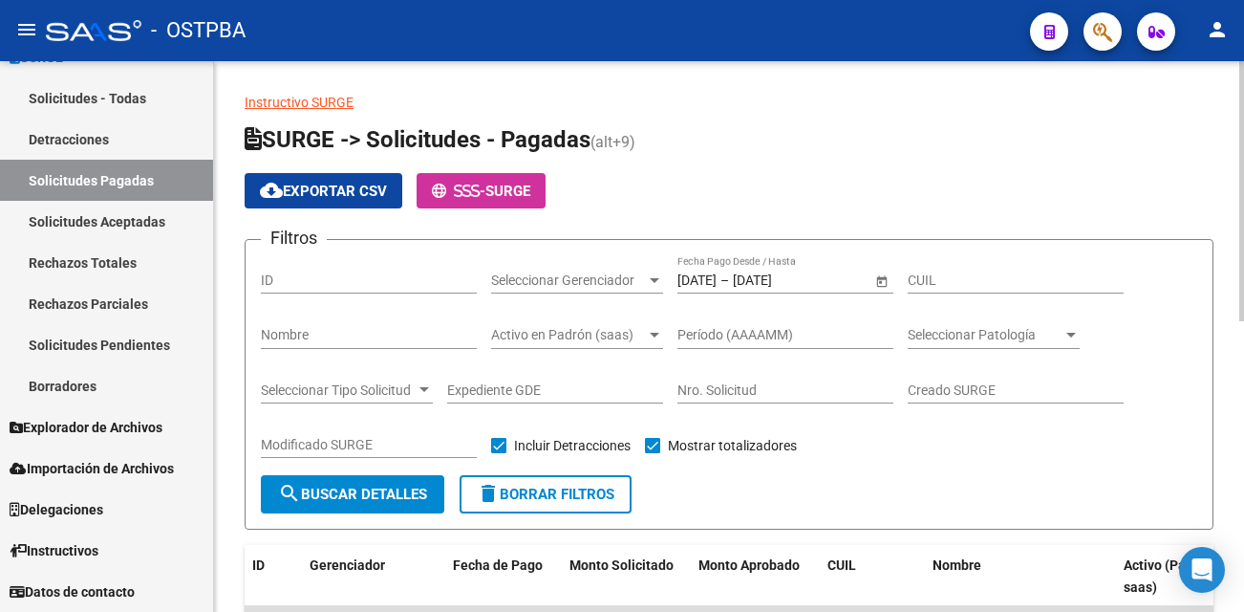
click at [1244, 34] on html "menu - OSTPBA person Firma Express Reportes Tablero de Control Ingresos Percibi…" at bounding box center [622, 306] width 1244 height 612
click at [326, 188] on span "cloud_download Exportar CSV" at bounding box center [323, 191] width 127 height 17
click at [268, 190] on mat-icon "cloud_download" at bounding box center [271, 190] width 23 height 23
